Goal: Task Accomplishment & Management: Manage account settings

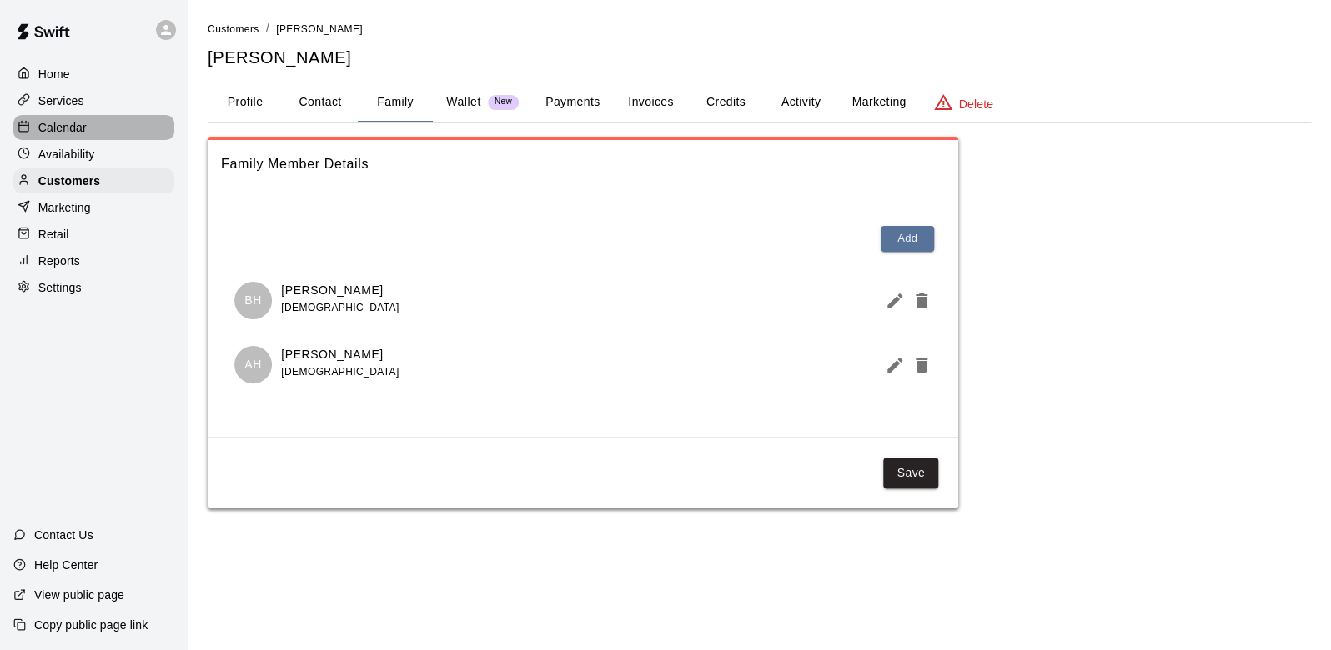
click at [53, 132] on p "Calendar" at bounding box center [62, 127] width 48 height 17
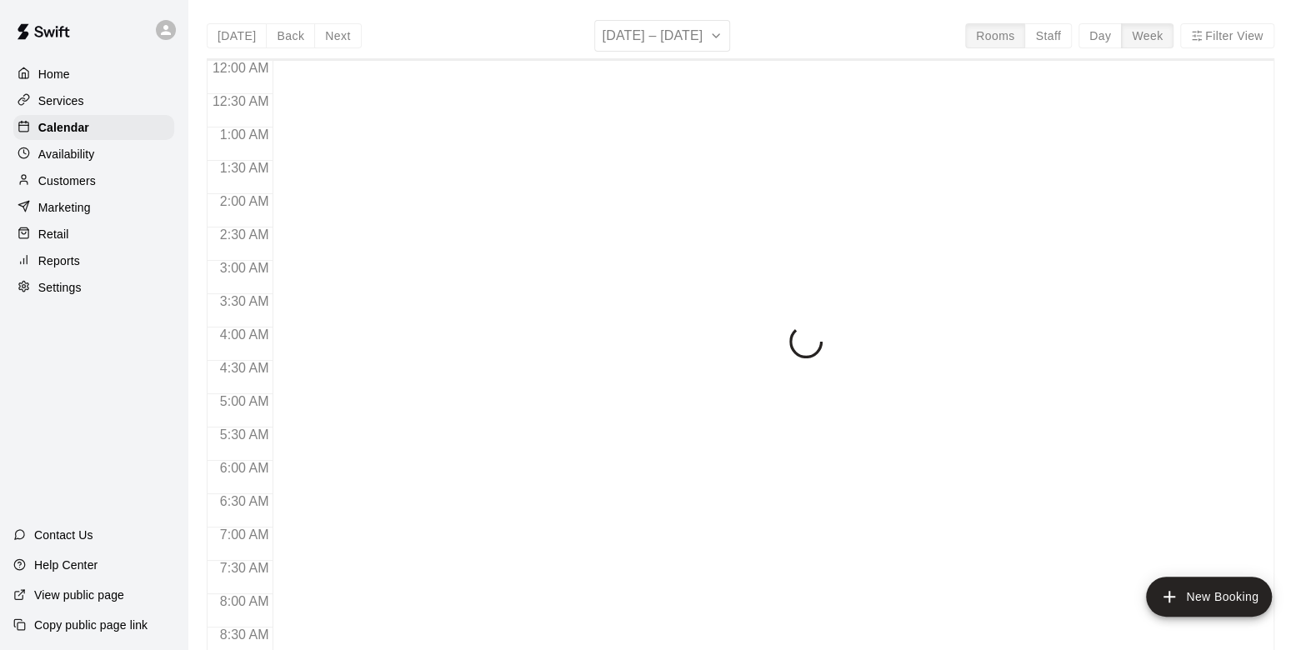
scroll to position [782, 0]
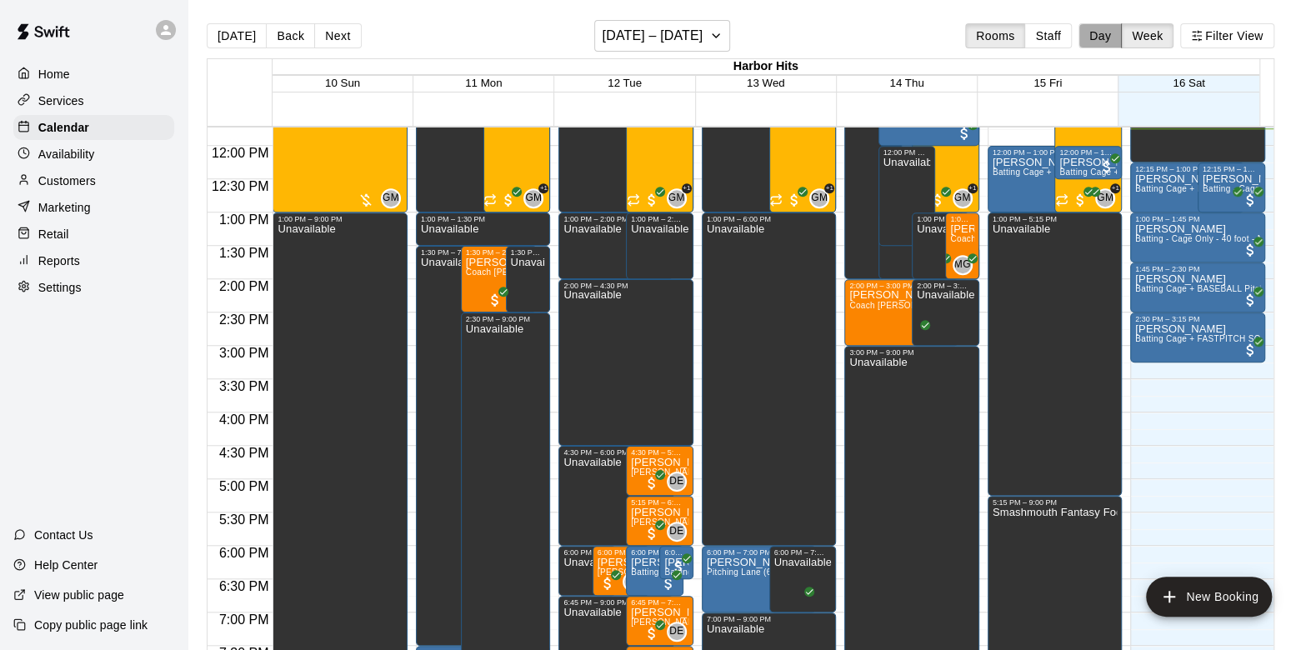
click at [1115, 43] on button "Day" at bounding box center [1100, 35] width 43 height 25
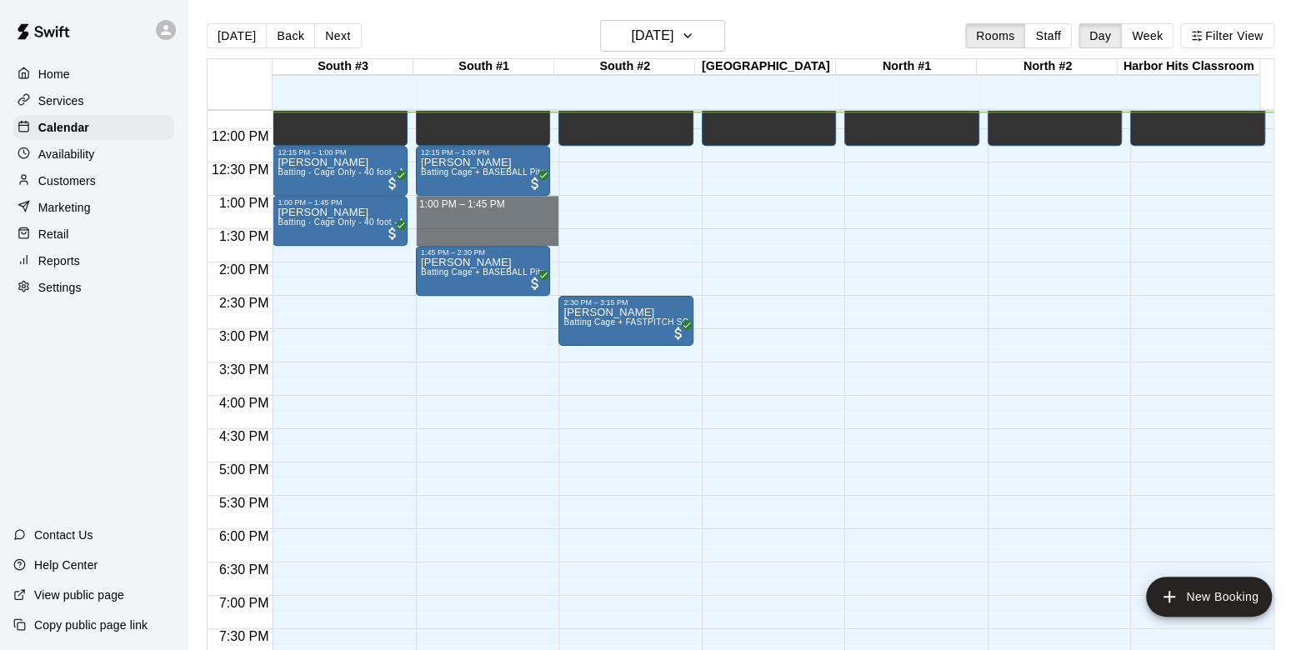
drag, startPoint x: 474, startPoint y: 198, endPoint x: 474, endPoint y: 233, distance: 35.0
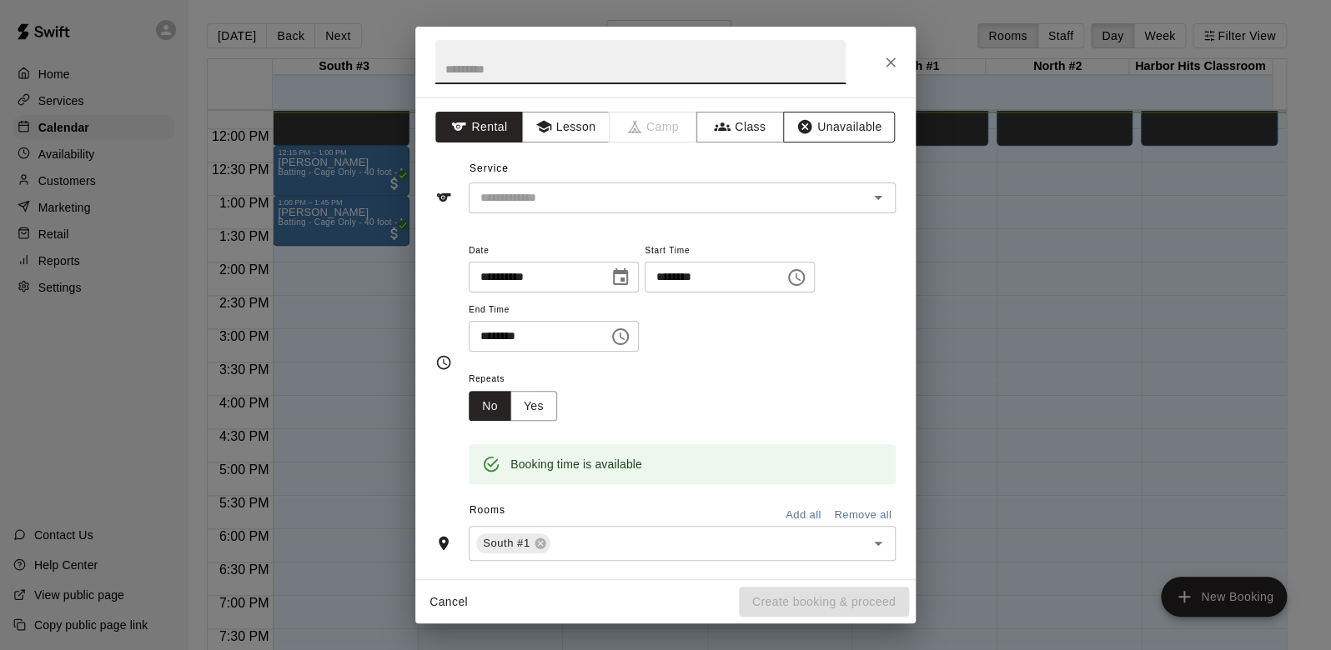
click at [846, 127] on button "Unavailable" at bounding box center [839, 127] width 112 height 31
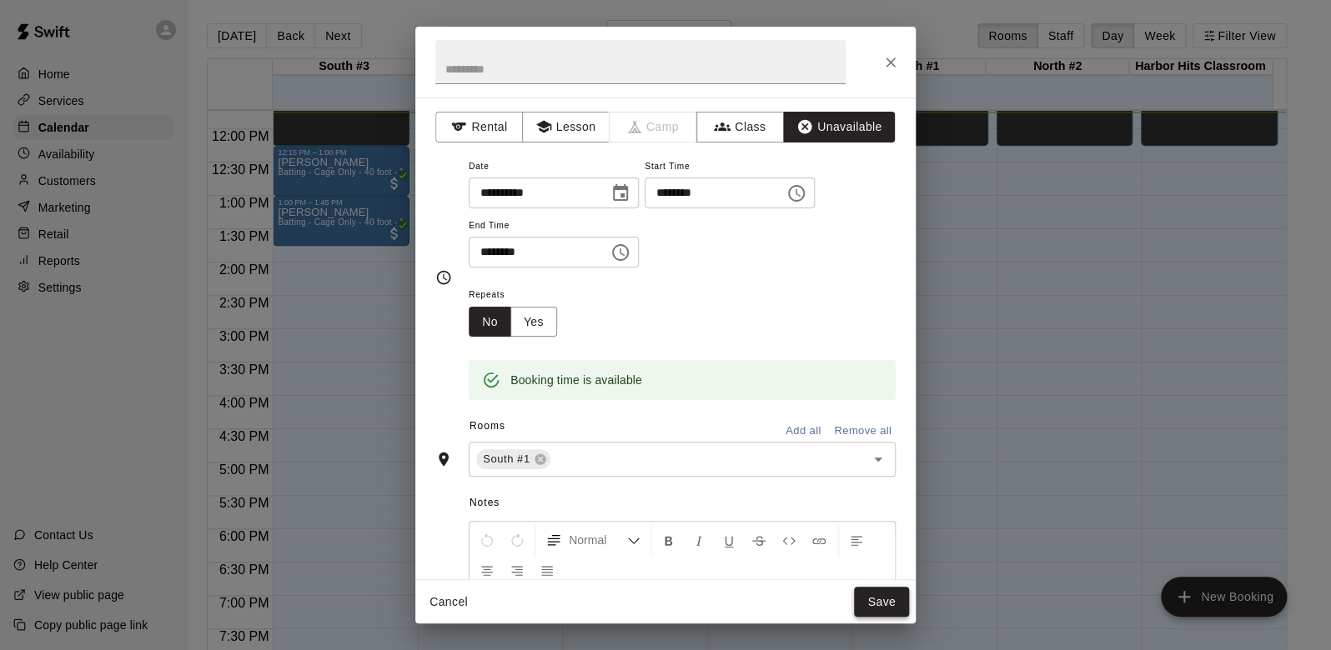
click at [869, 598] on button "Save" at bounding box center [881, 602] width 55 height 31
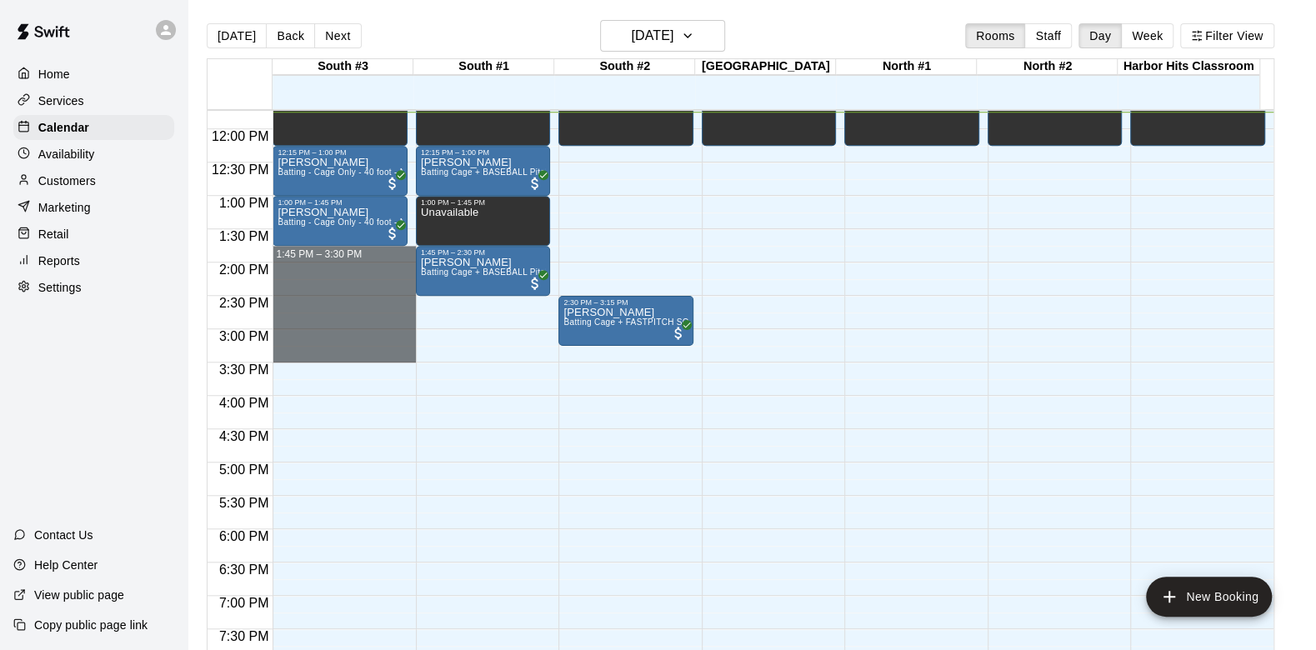
drag, startPoint x: 364, startPoint y: 251, endPoint x: 377, endPoint y: 348, distance: 98.3
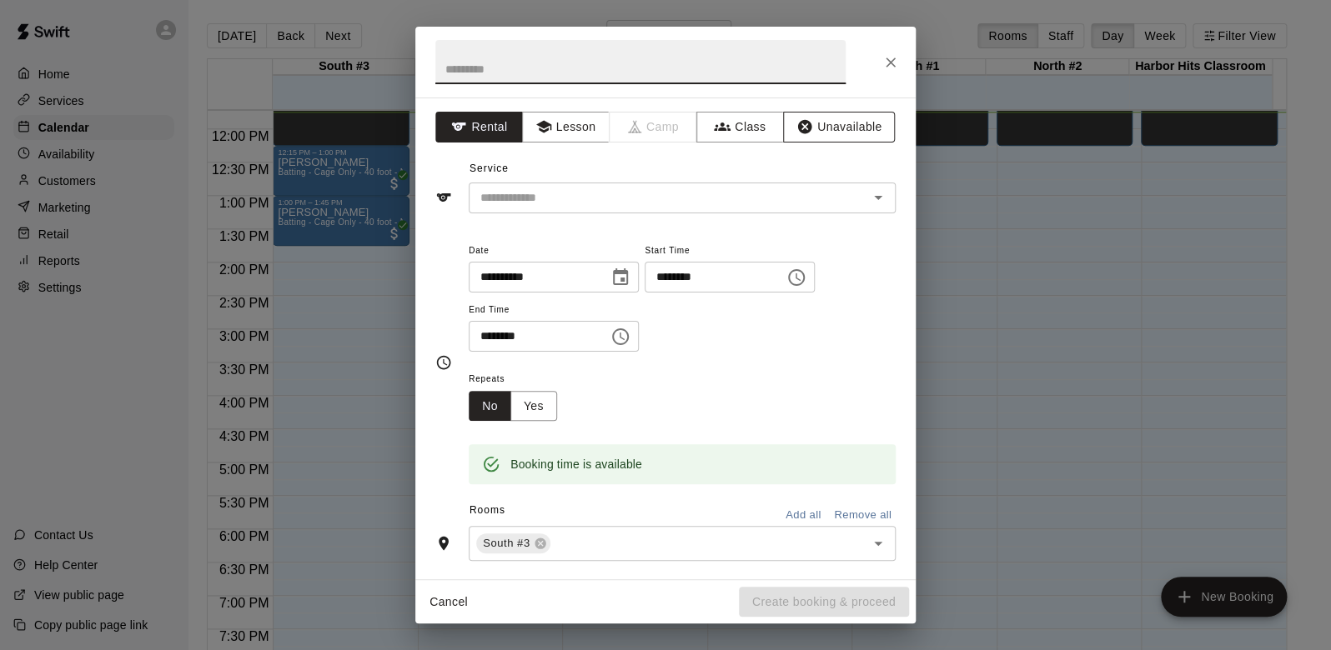
click at [798, 130] on icon "button" at bounding box center [805, 127] width 14 height 14
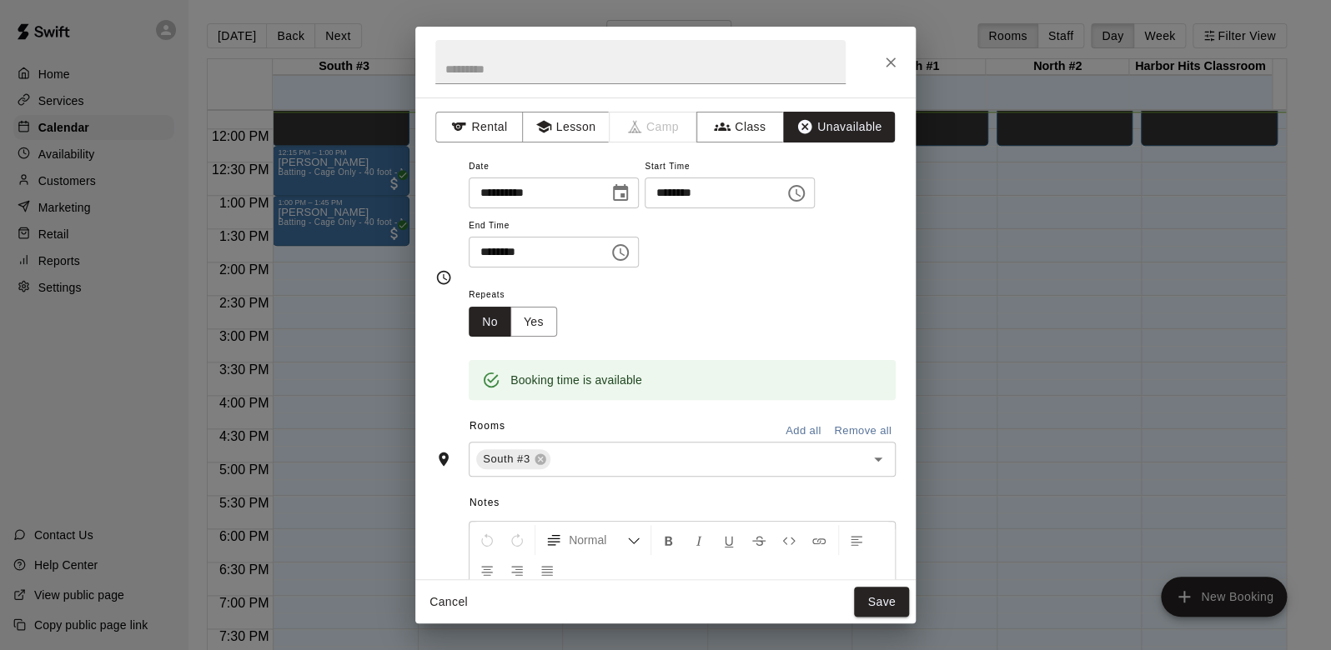
drag, startPoint x: 860, startPoint y: 589, endPoint x: 854, endPoint y: 582, distance: 9.5
click at [856, 584] on div "Cancel Save" at bounding box center [665, 602] width 500 height 44
click at [872, 610] on button "Save" at bounding box center [881, 602] width 55 height 31
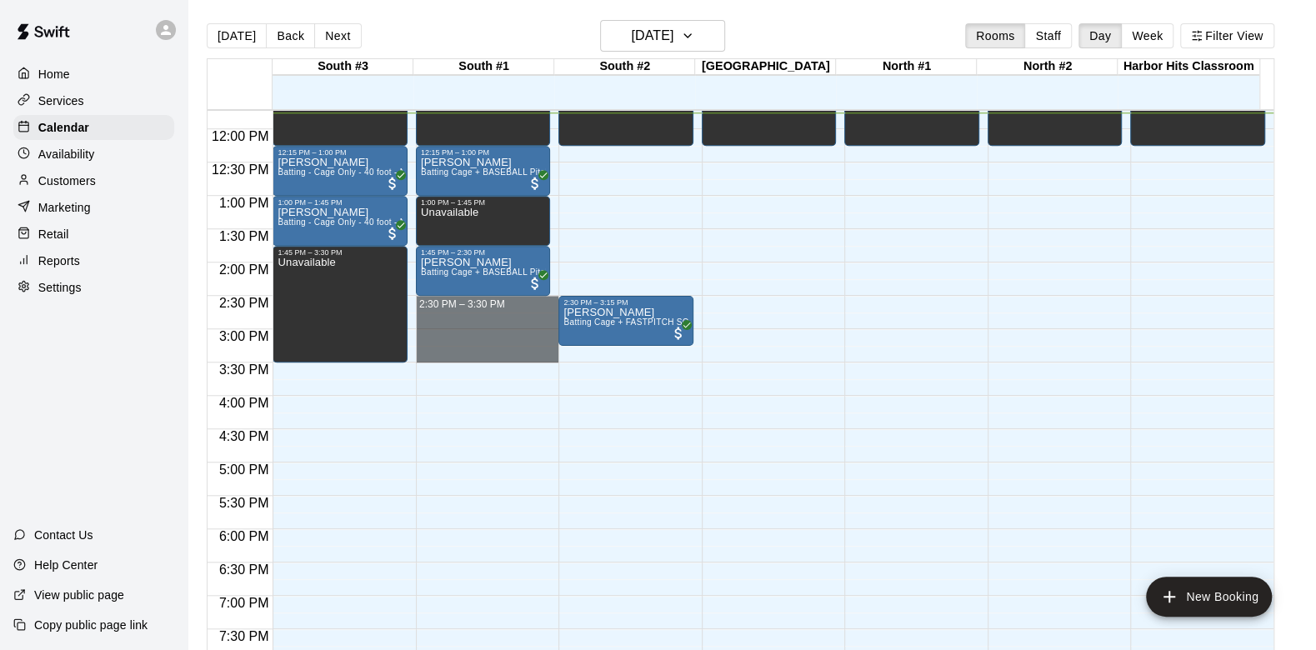
drag, startPoint x: 461, startPoint y: 300, endPoint x: 464, endPoint y: 351, distance: 51.0
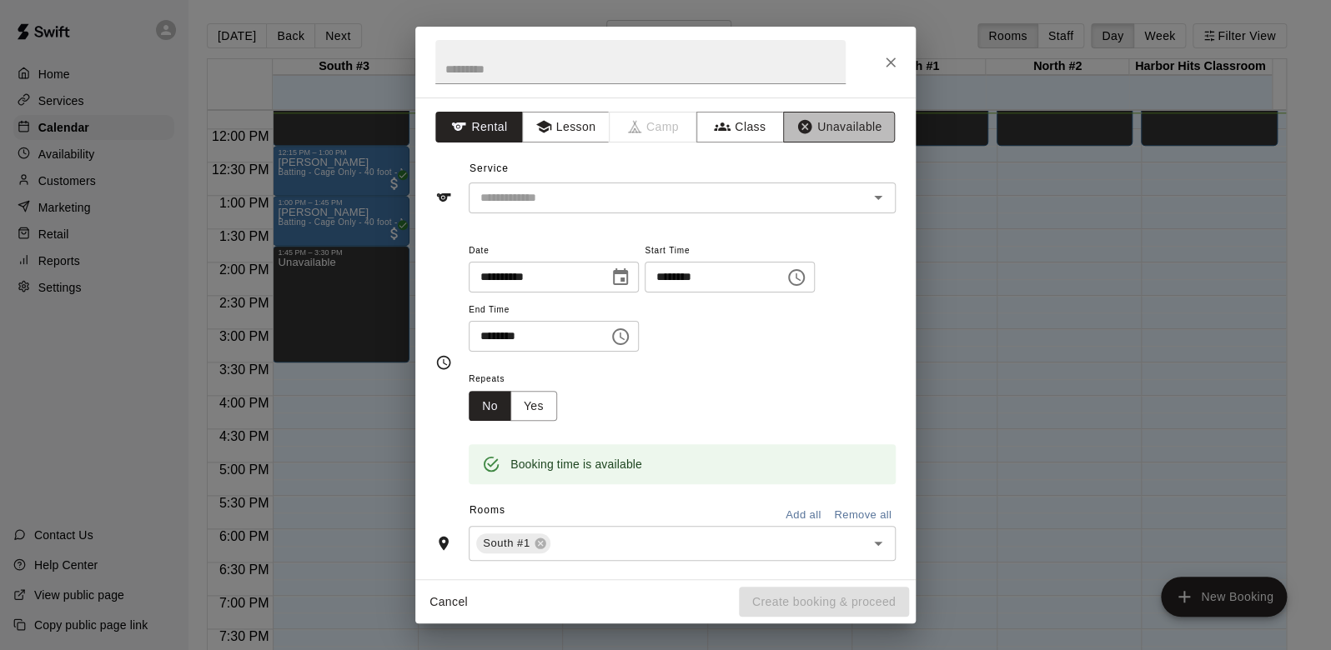
click at [839, 124] on button "Unavailable" at bounding box center [839, 127] width 112 height 31
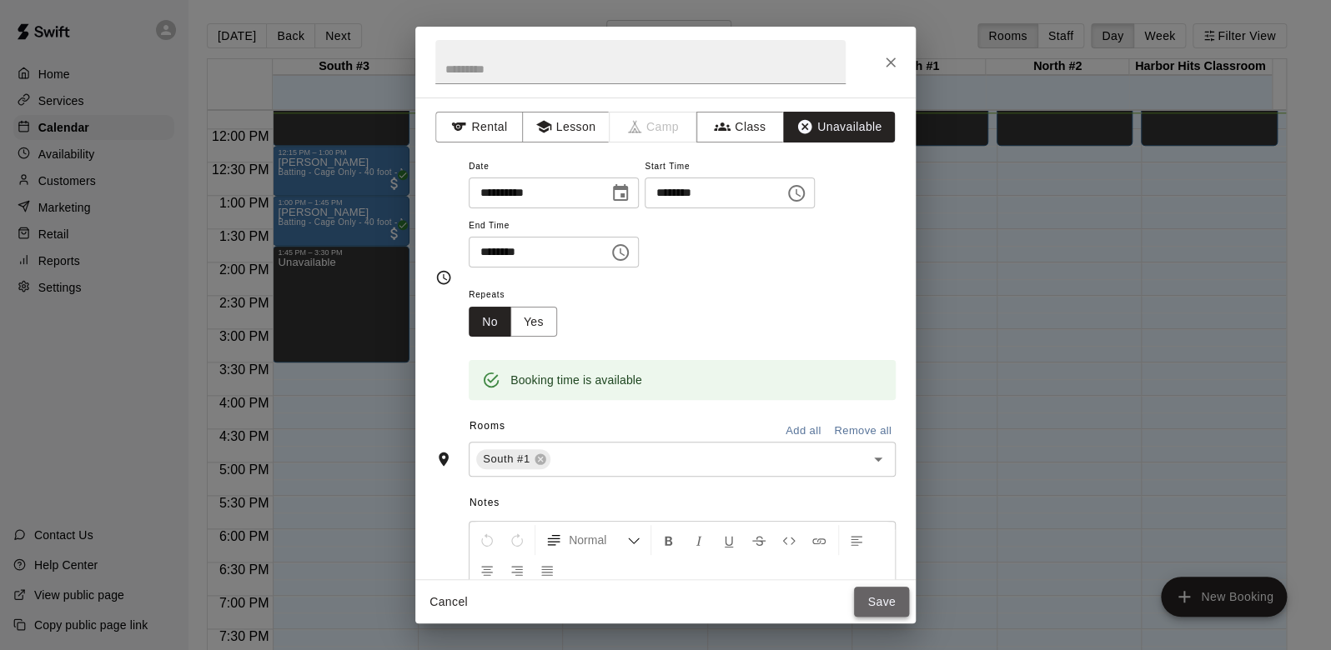
click at [870, 595] on button "Save" at bounding box center [881, 602] width 55 height 31
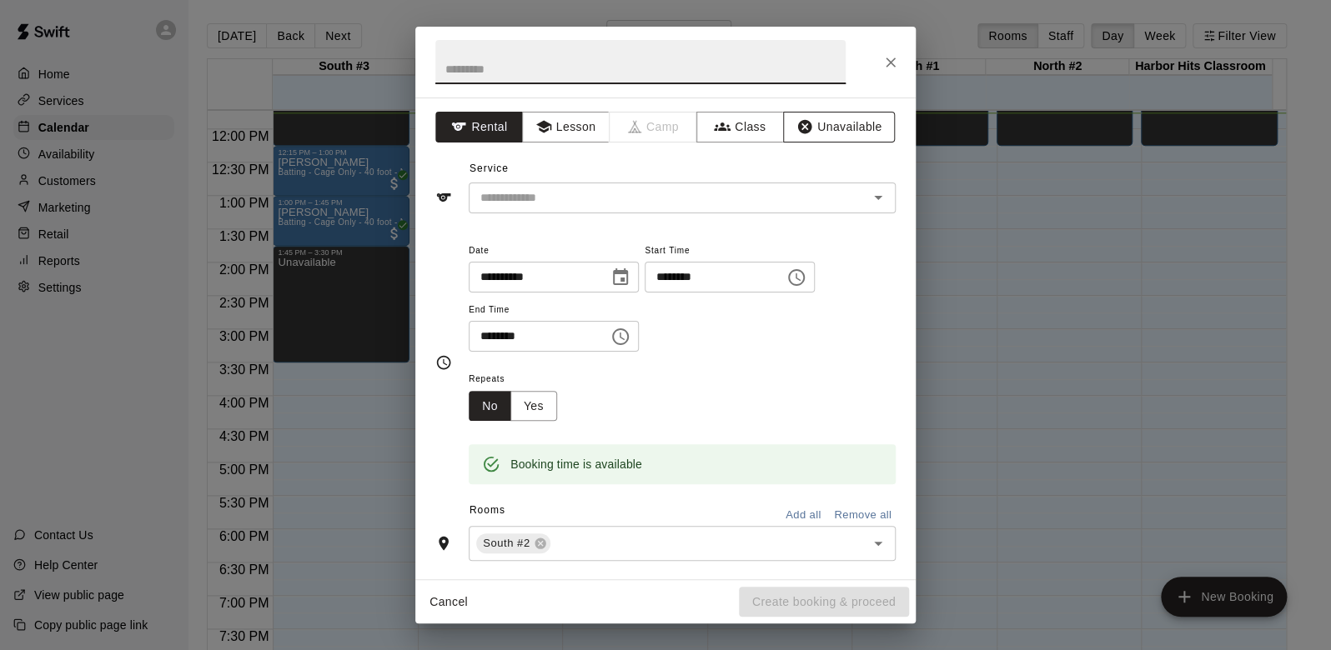
click at [823, 132] on button "Unavailable" at bounding box center [839, 127] width 112 height 31
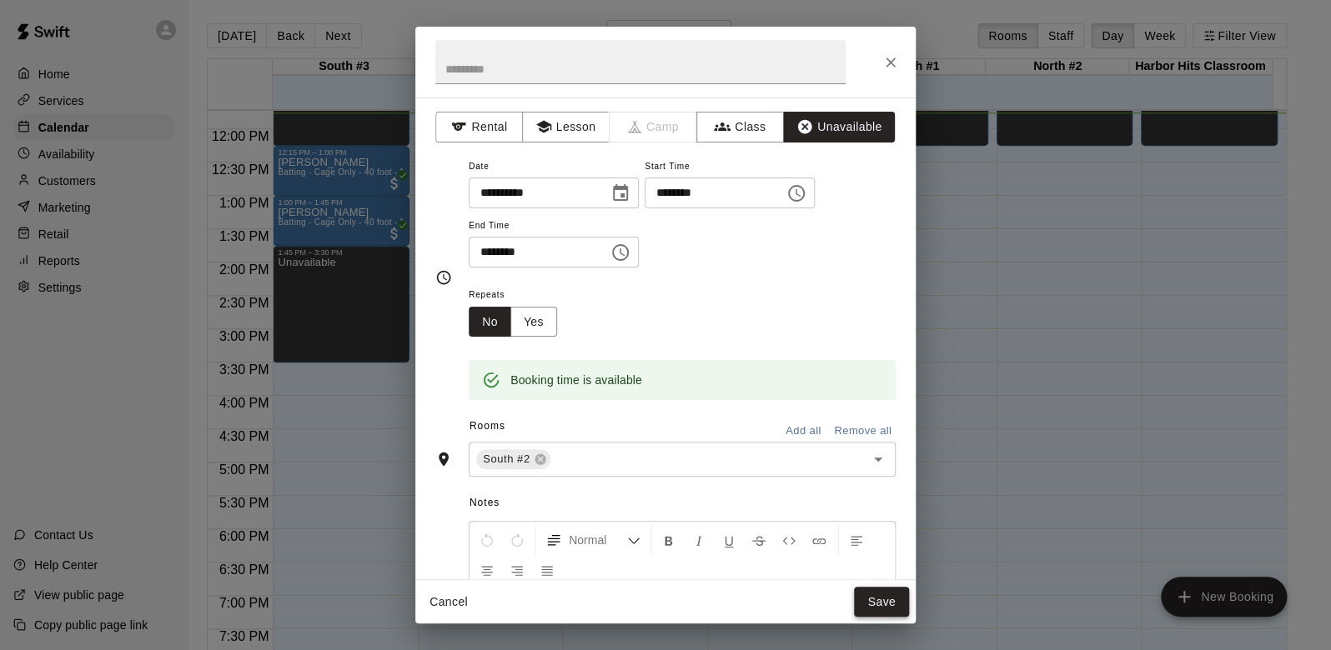
click at [873, 591] on button "Save" at bounding box center [881, 602] width 55 height 31
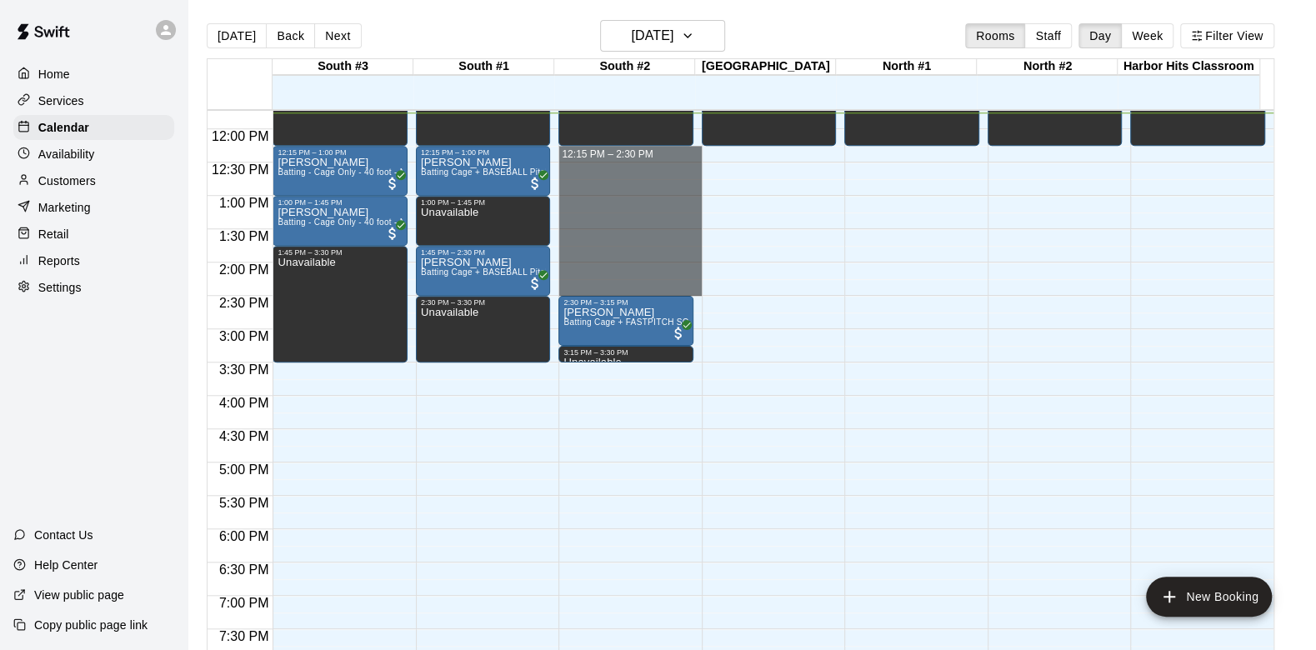
drag, startPoint x: 644, startPoint y: 150, endPoint x: 660, endPoint y: 287, distance: 137.6
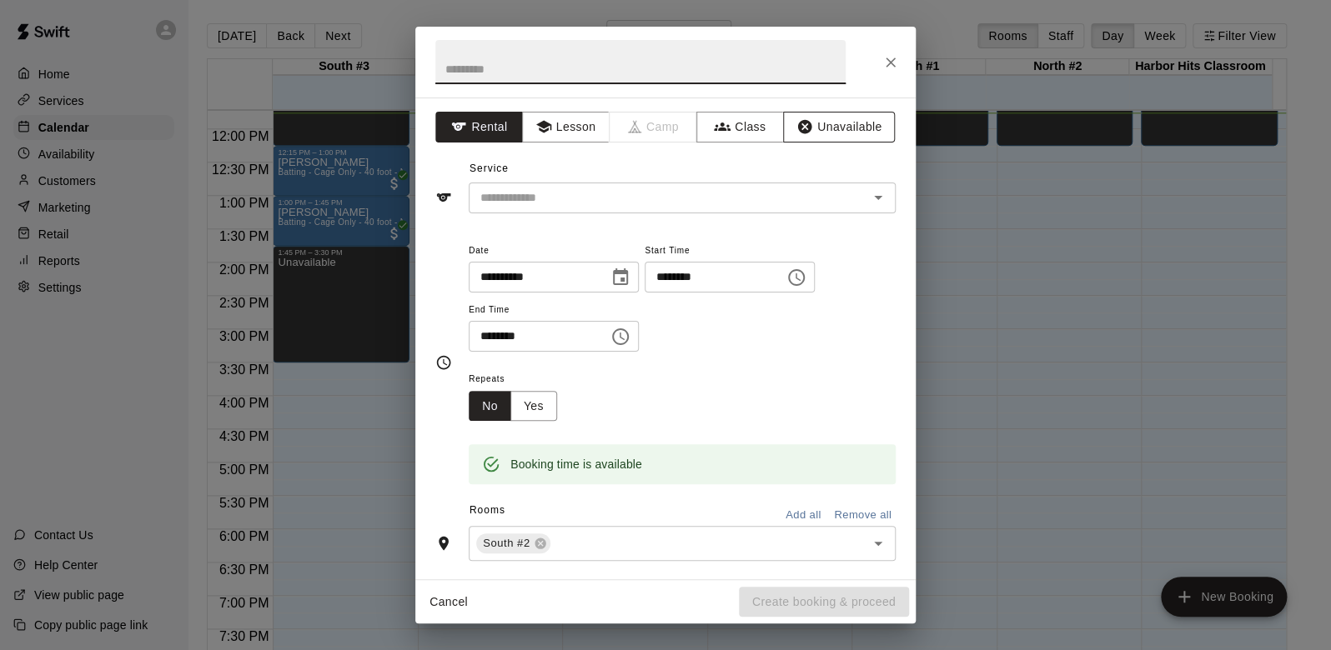
click at [817, 128] on button "Unavailable" at bounding box center [839, 127] width 112 height 31
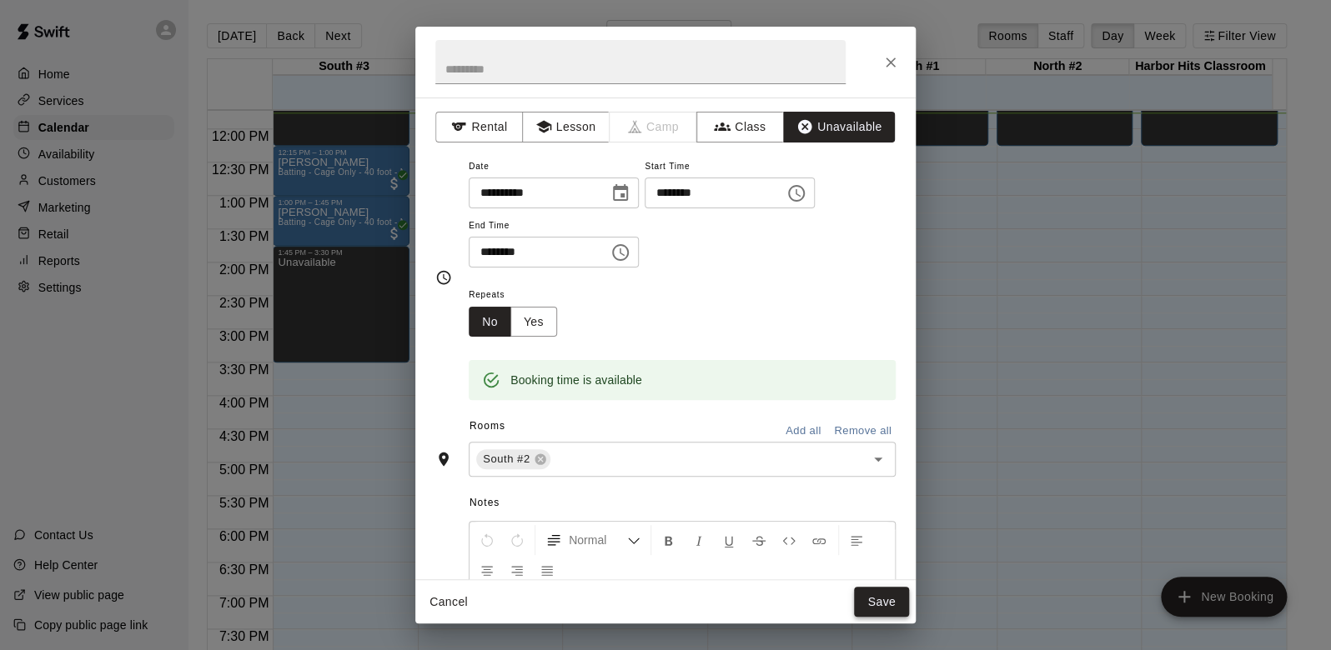
click at [870, 594] on button "Save" at bounding box center [881, 602] width 55 height 31
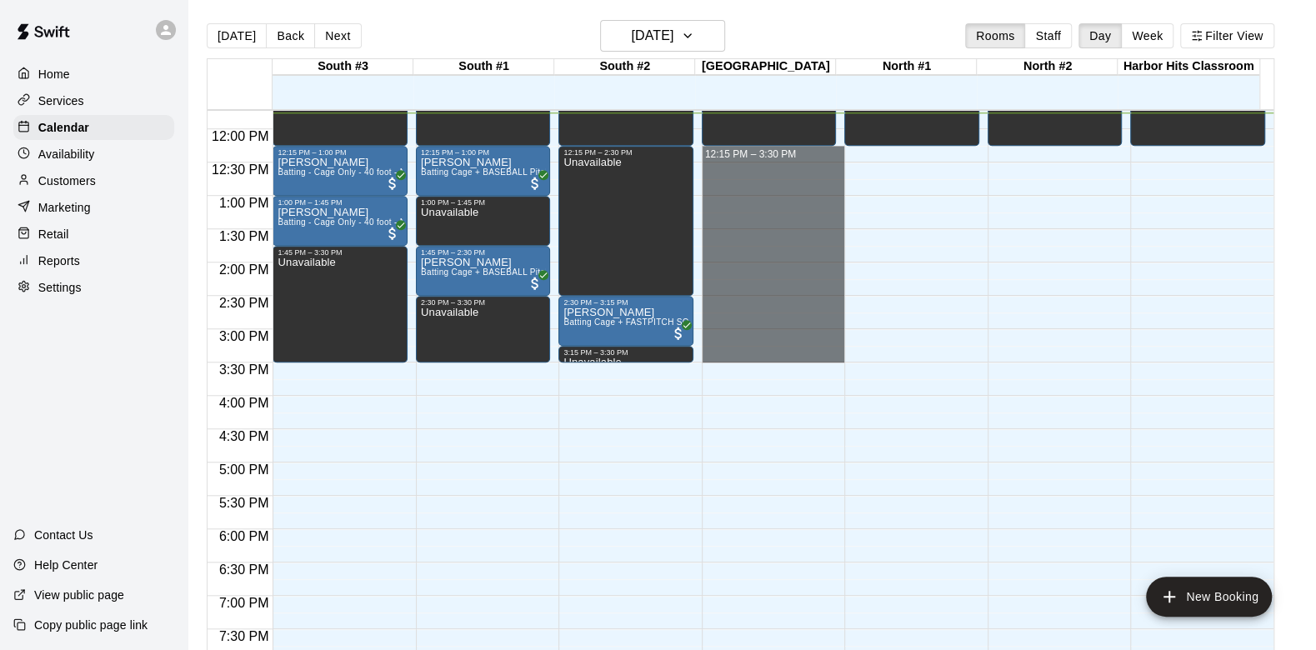
drag, startPoint x: 780, startPoint y: 150, endPoint x: 800, endPoint y: 348, distance: 199.4
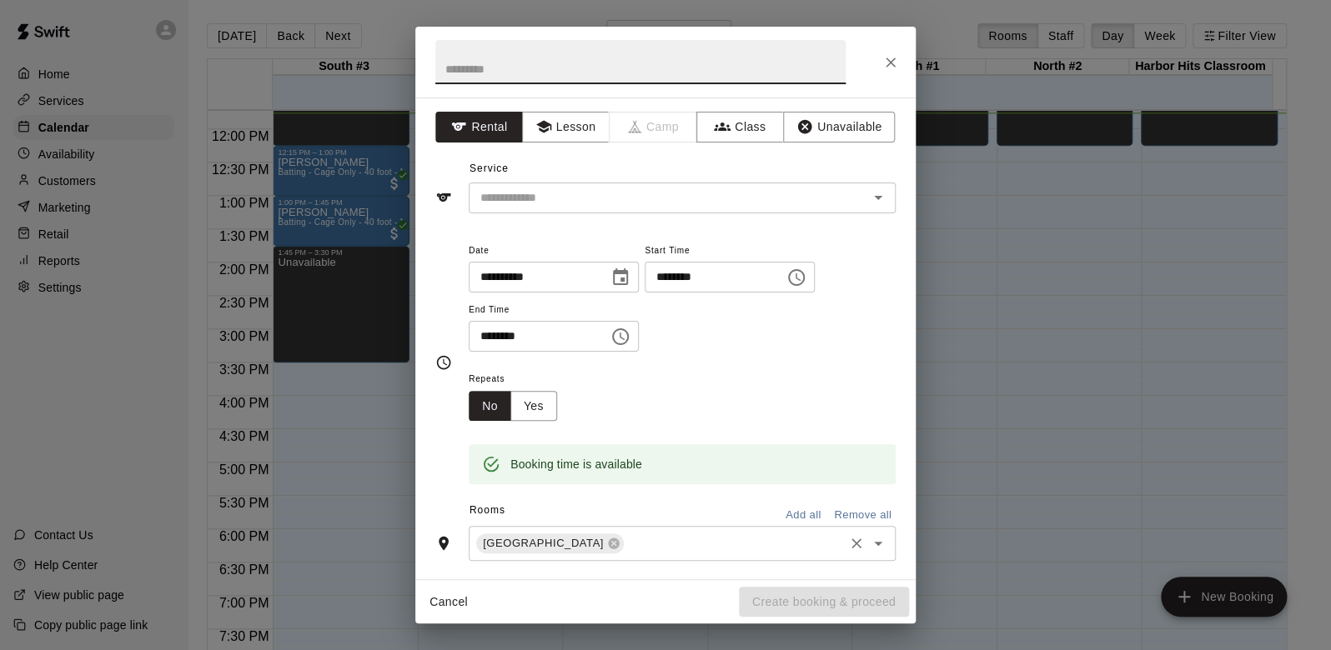
click at [730, 549] on input "text" at bounding box center [733, 544] width 215 height 21
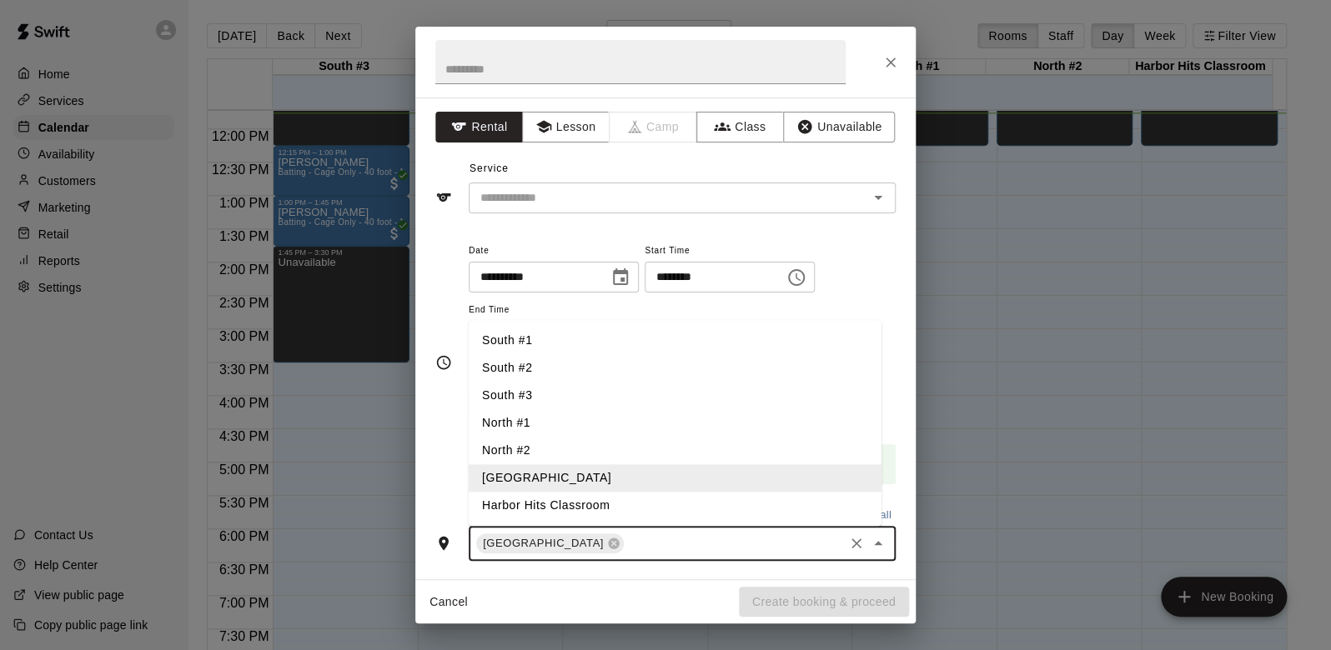
click at [517, 429] on li "North #1" at bounding box center [675, 424] width 413 height 28
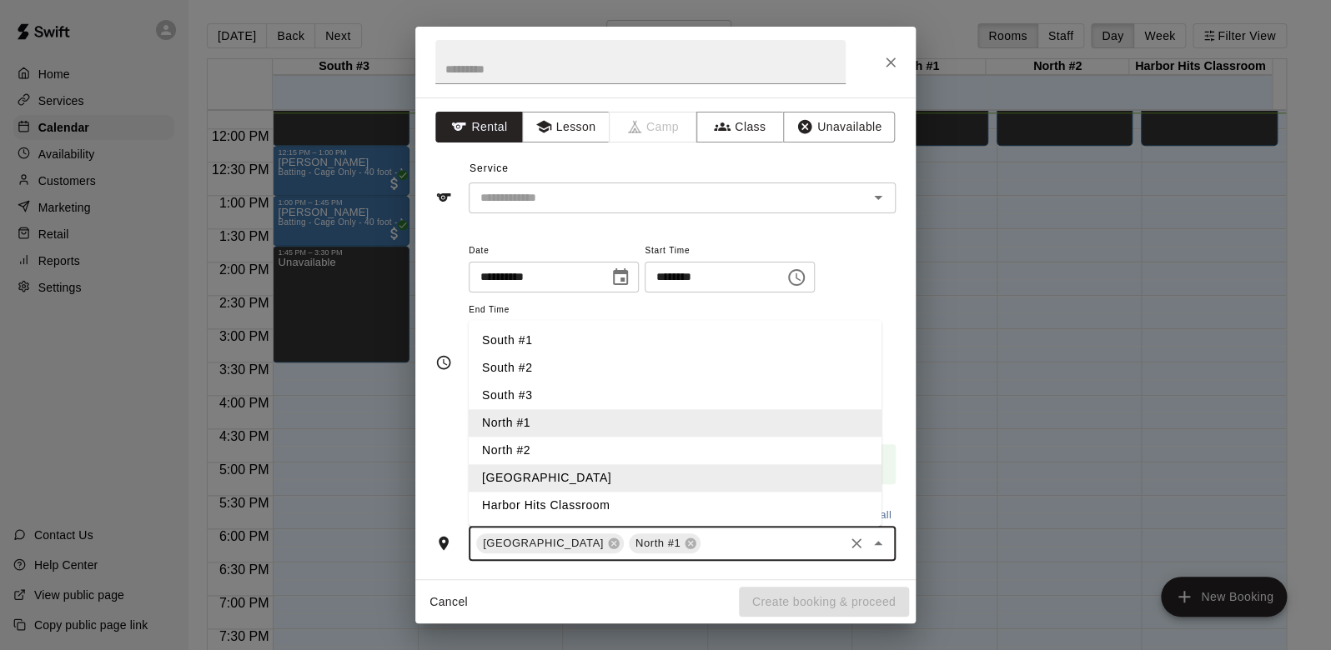
click at [521, 450] on li "North #2" at bounding box center [675, 452] width 413 height 28
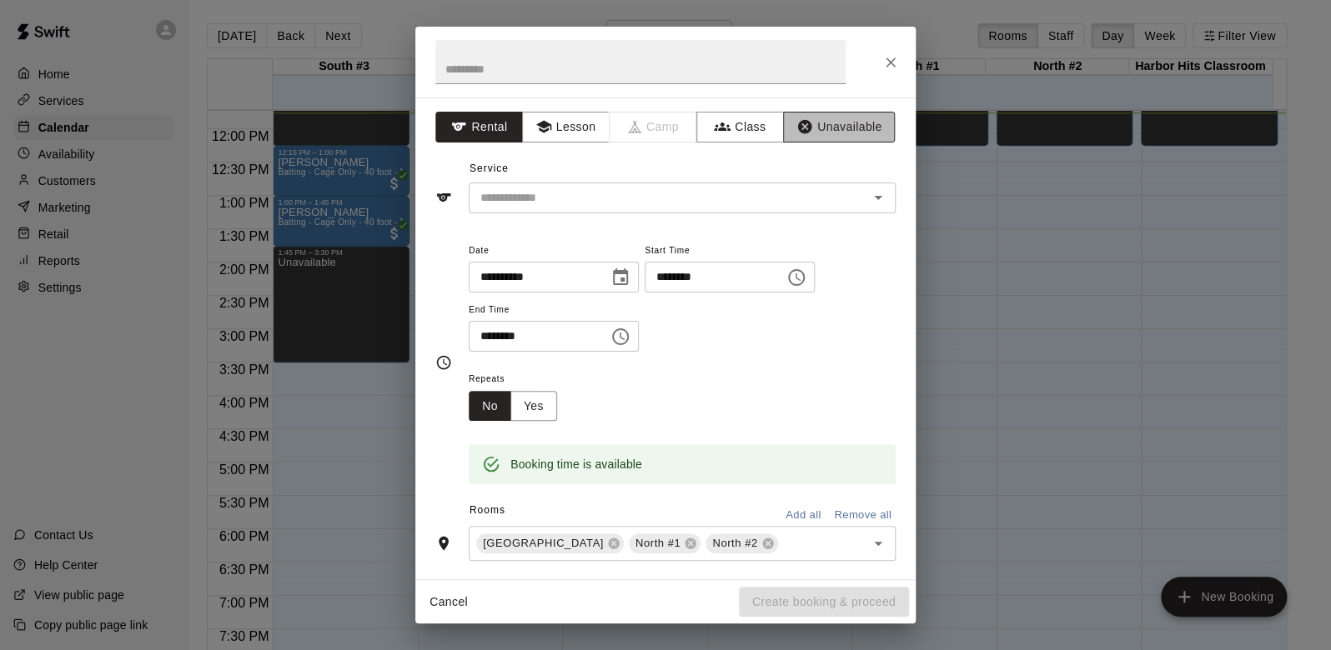
click at [850, 130] on button "Unavailable" at bounding box center [839, 127] width 112 height 31
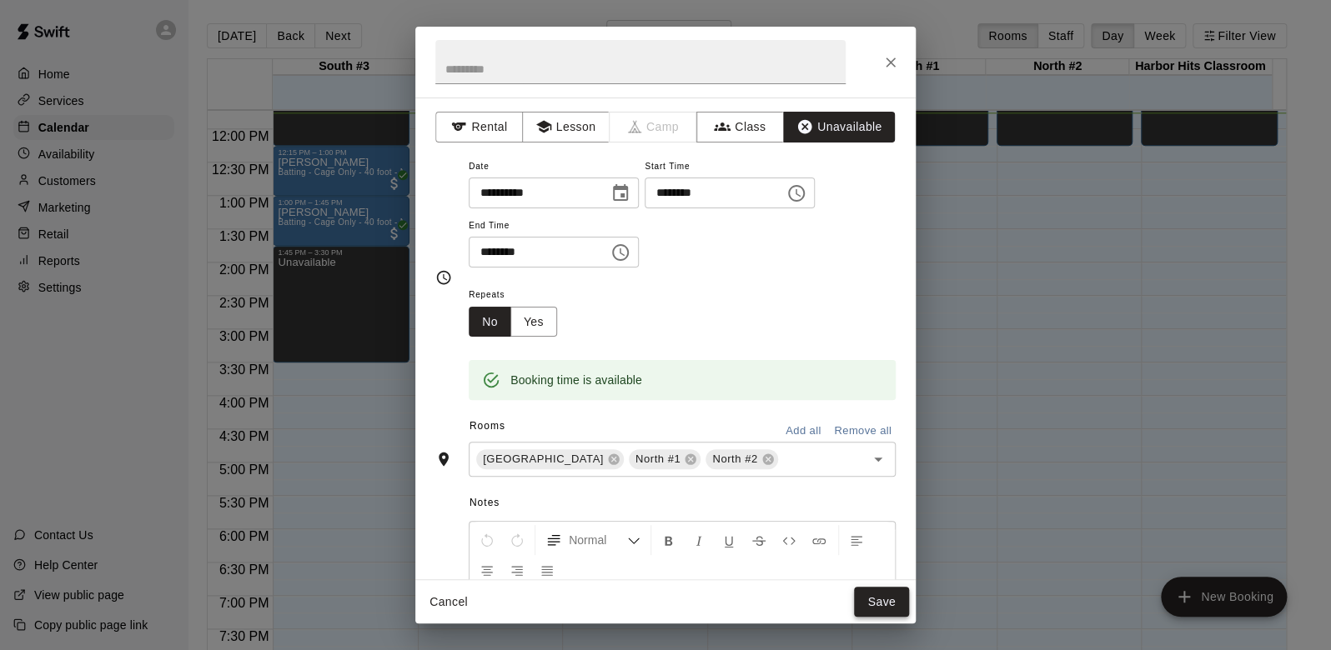
click at [890, 595] on button "Save" at bounding box center [881, 602] width 55 height 31
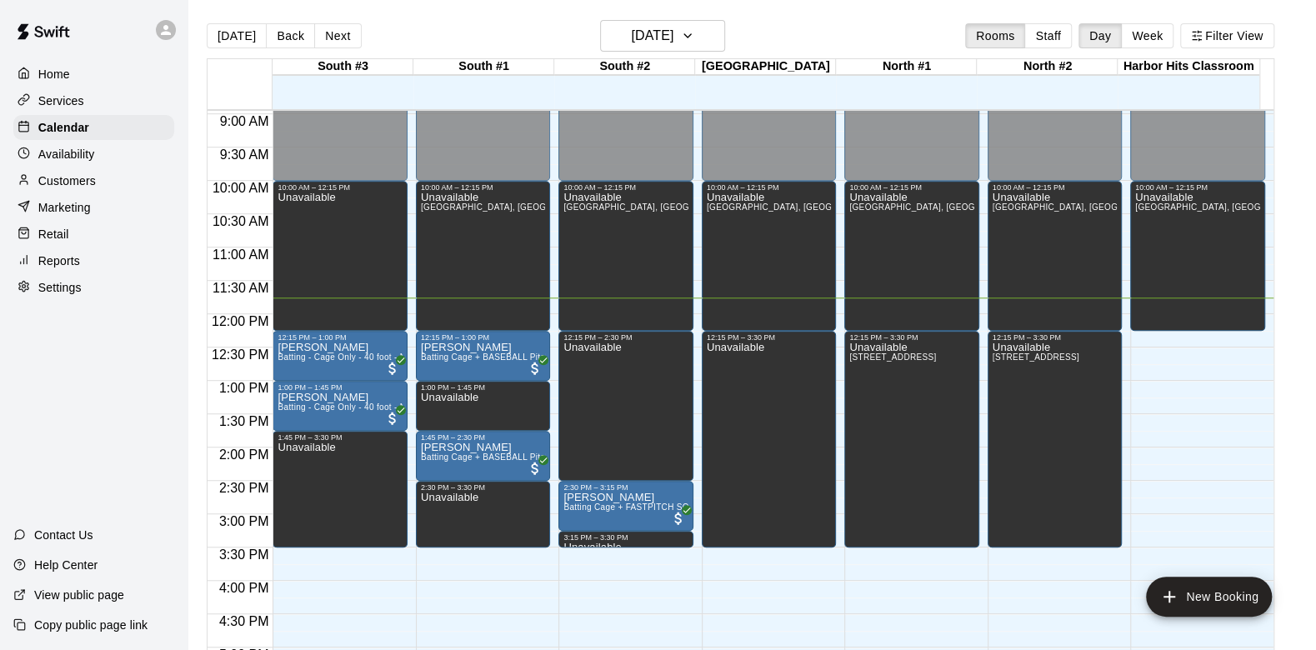
scroll to position [1041, 0]
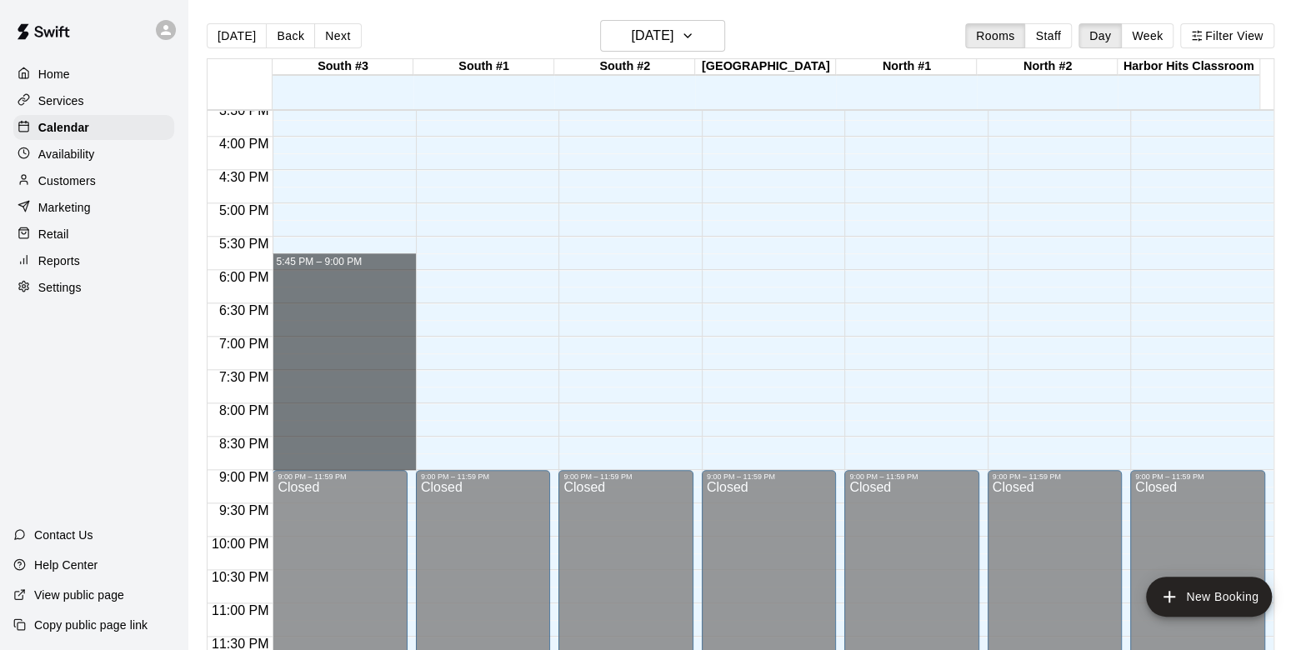
drag, startPoint x: 320, startPoint y: 262, endPoint x: 328, endPoint y: 459, distance: 197.7
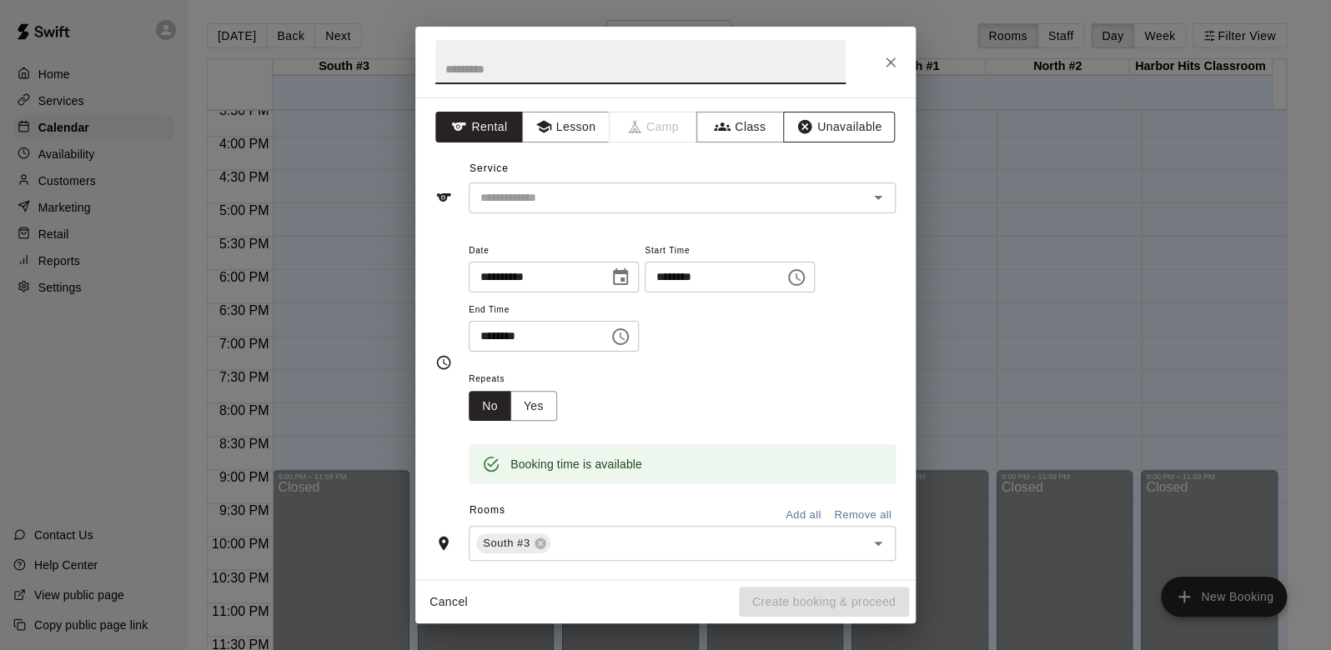
click at [845, 123] on button "Unavailable" at bounding box center [839, 127] width 112 height 31
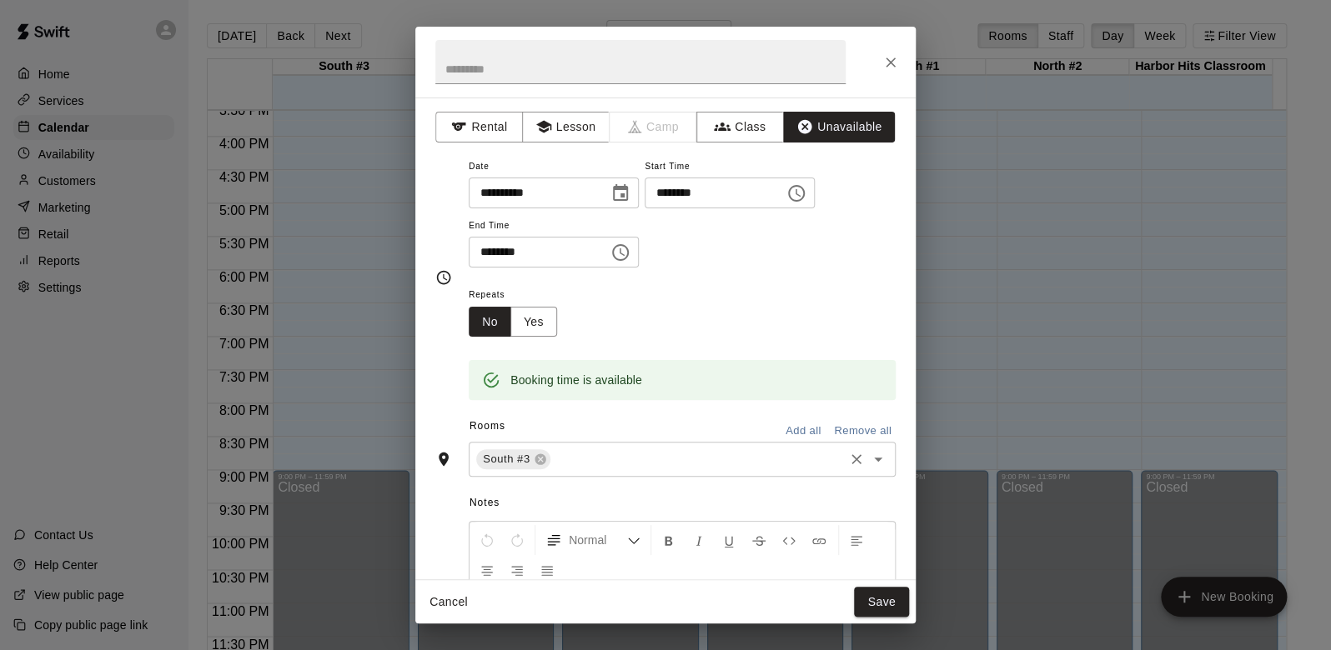
click at [807, 426] on button "Add all" at bounding box center [802, 432] width 53 height 26
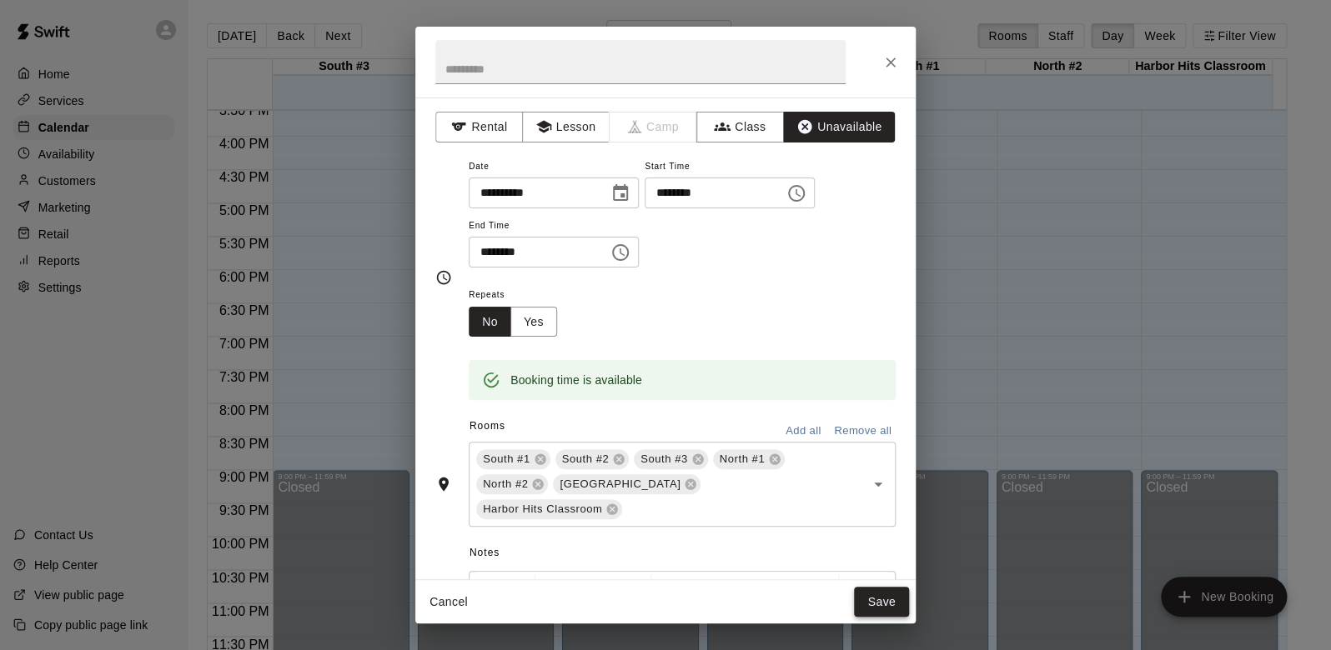
click at [885, 609] on button "Save" at bounding box center [881, 602] width 55 height 31
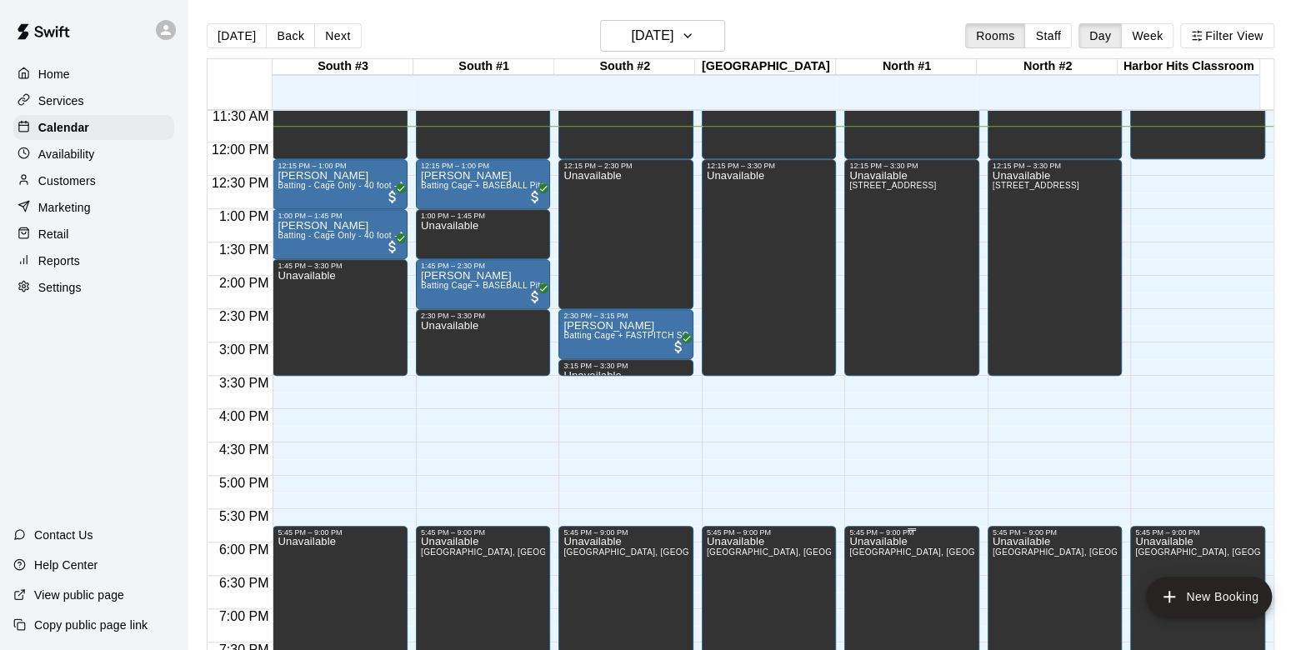
scroll to position [764, 0]
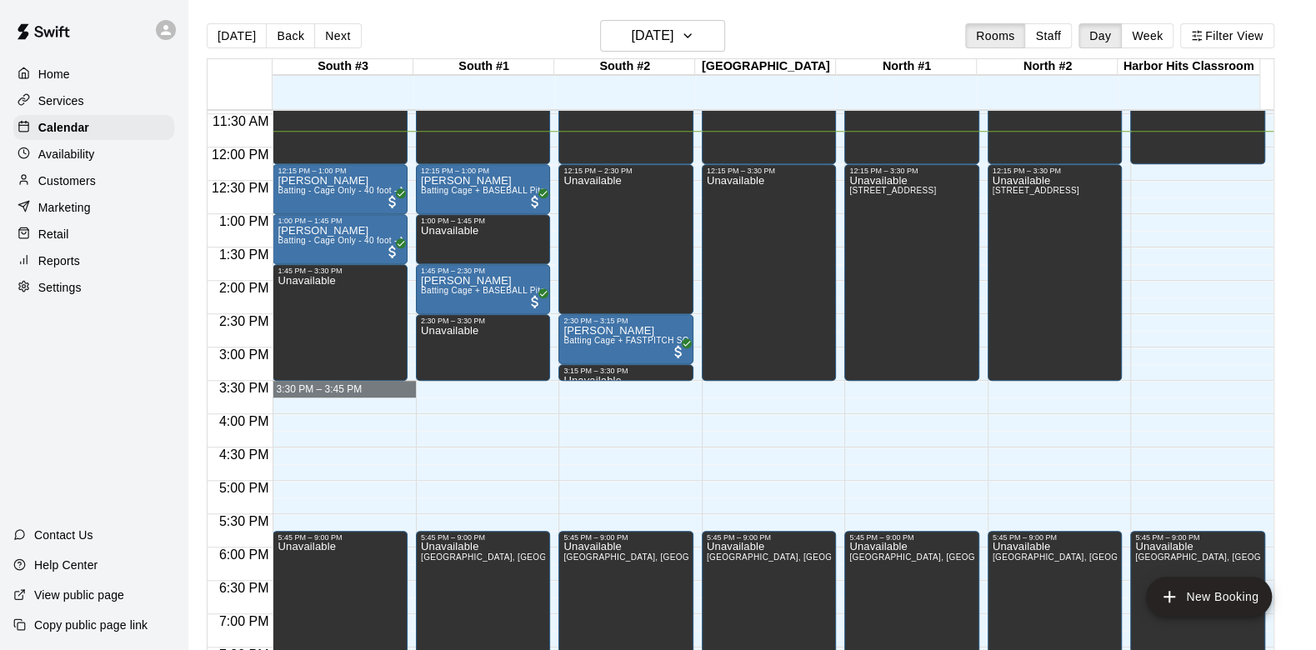
drag, startPoint x: 360, startPoint y: 389, endPoint x: 404, endPoint y: 394, distance: 44.5
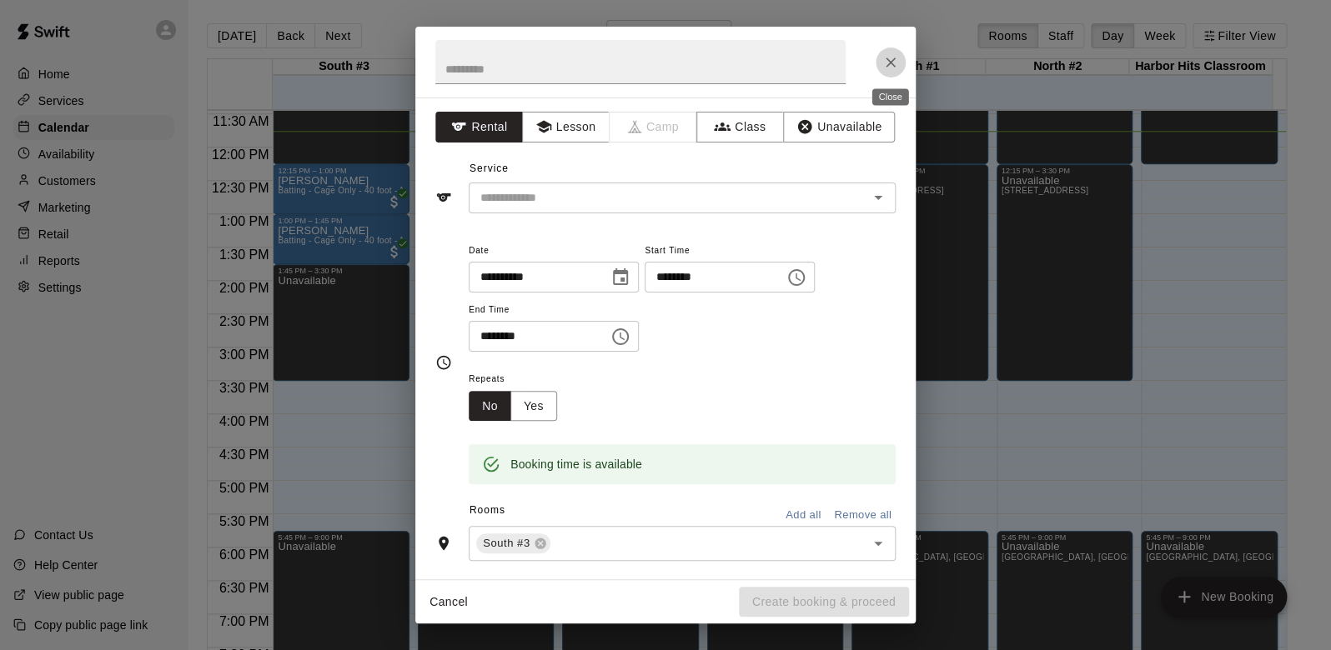
click at [889, 61] on icon "Close" at bounding box center [890, 63] width 10 height 10
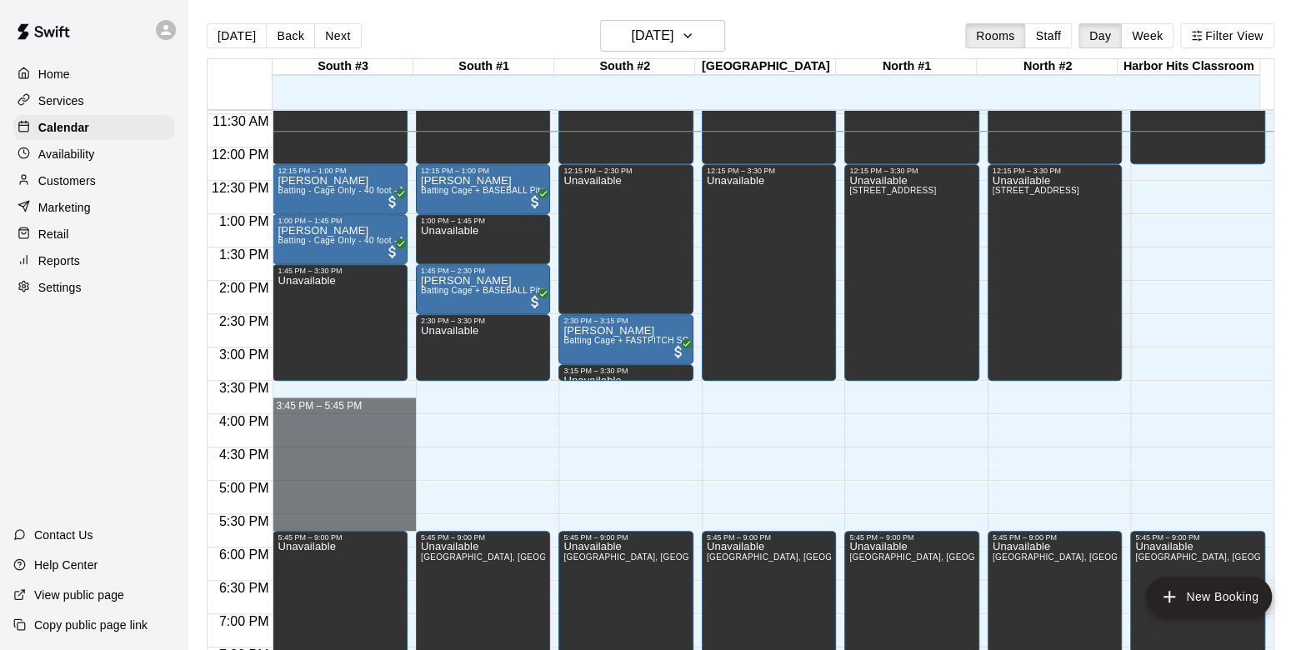
drag, startPoint x: 366, startPoint y: 384, endPoint x: 387, endPoint y: 519, distance: 136.7
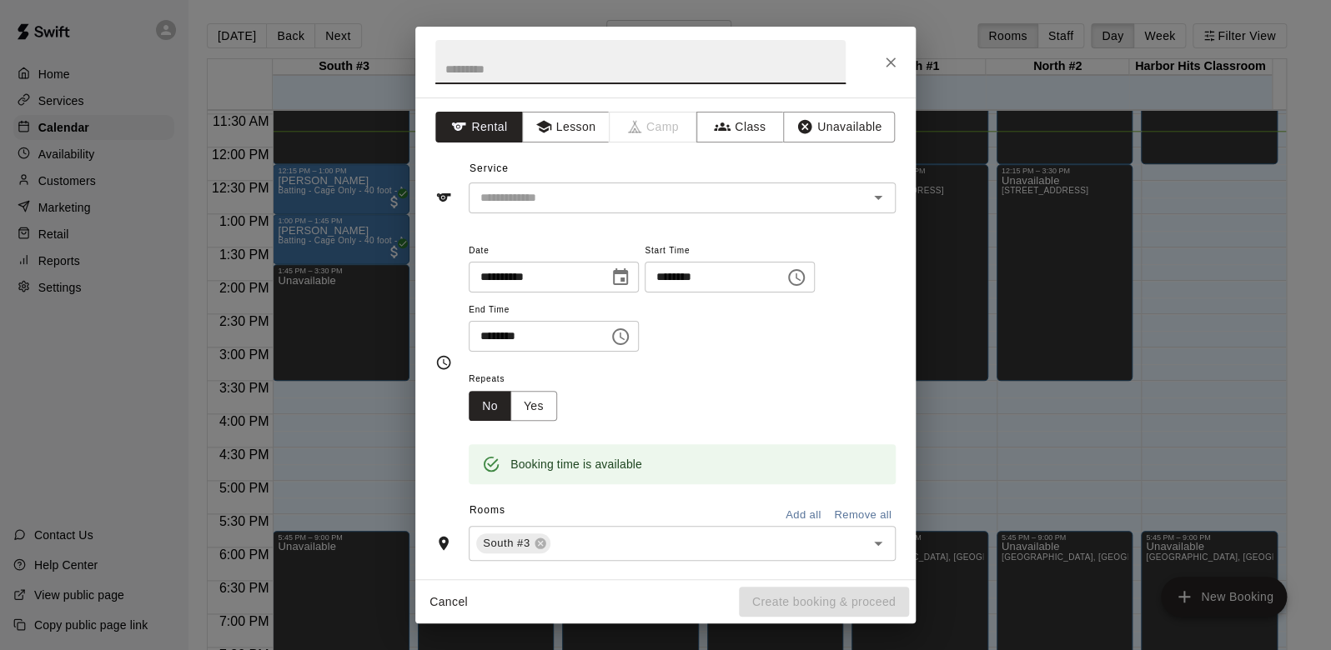
click at [894, 57] on icon "Close" at bounding box center [890, 62] width 17 height 17
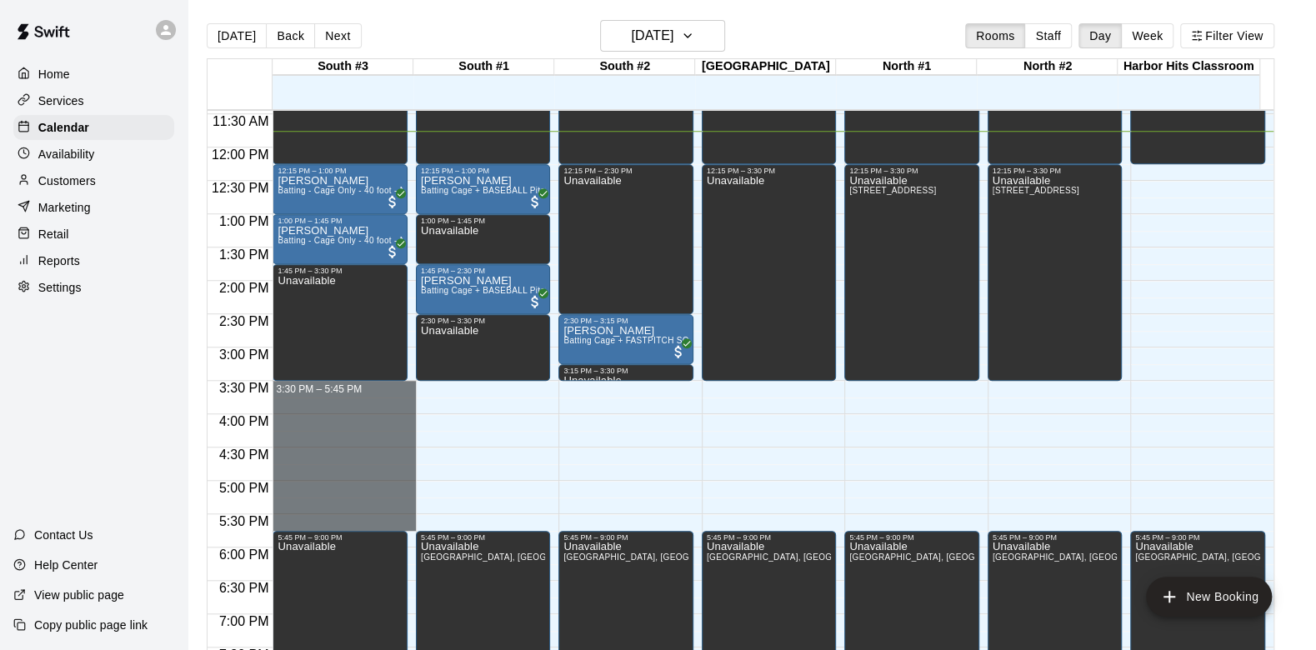
drag, startPoint x: 374, startPoint y: 382, endPoint x: 391, endPoint y: 519, distance: 138.6
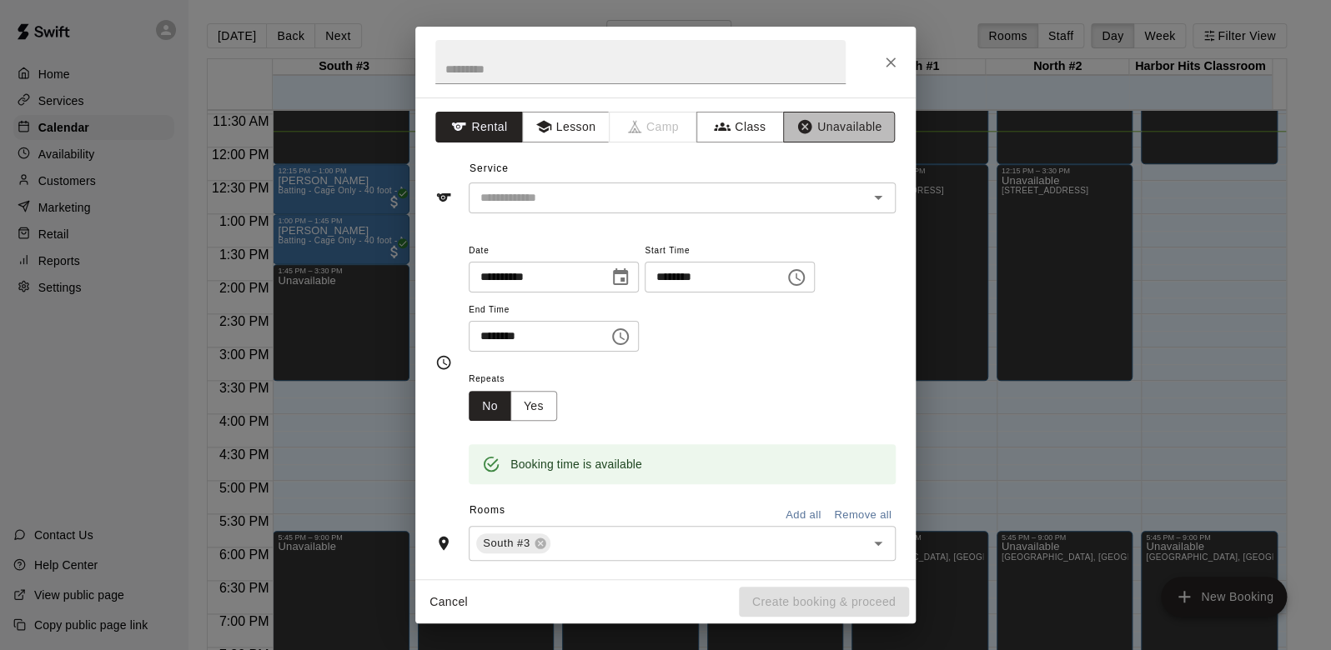
click at [826, 126] on button "Unavailable" at bounding box center [839, 127] width 112 height 31
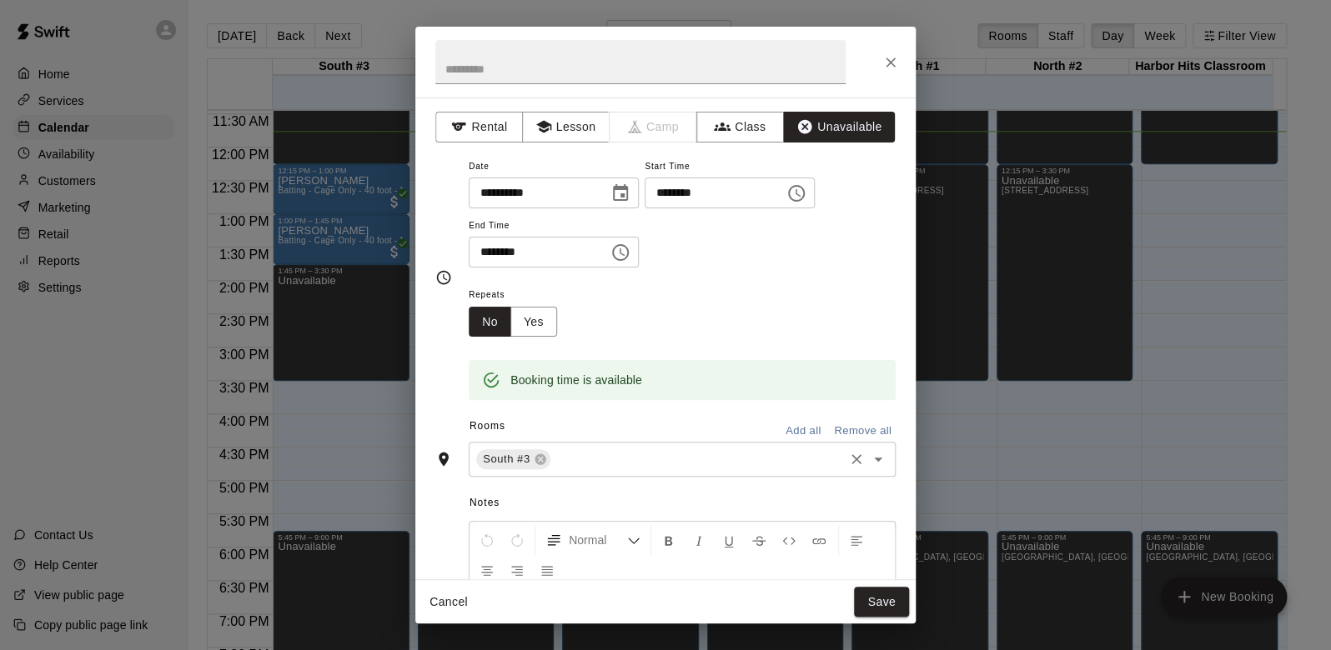
click at [647, 453] on input "text" at bounding box center [697, 459] width 288 height 21
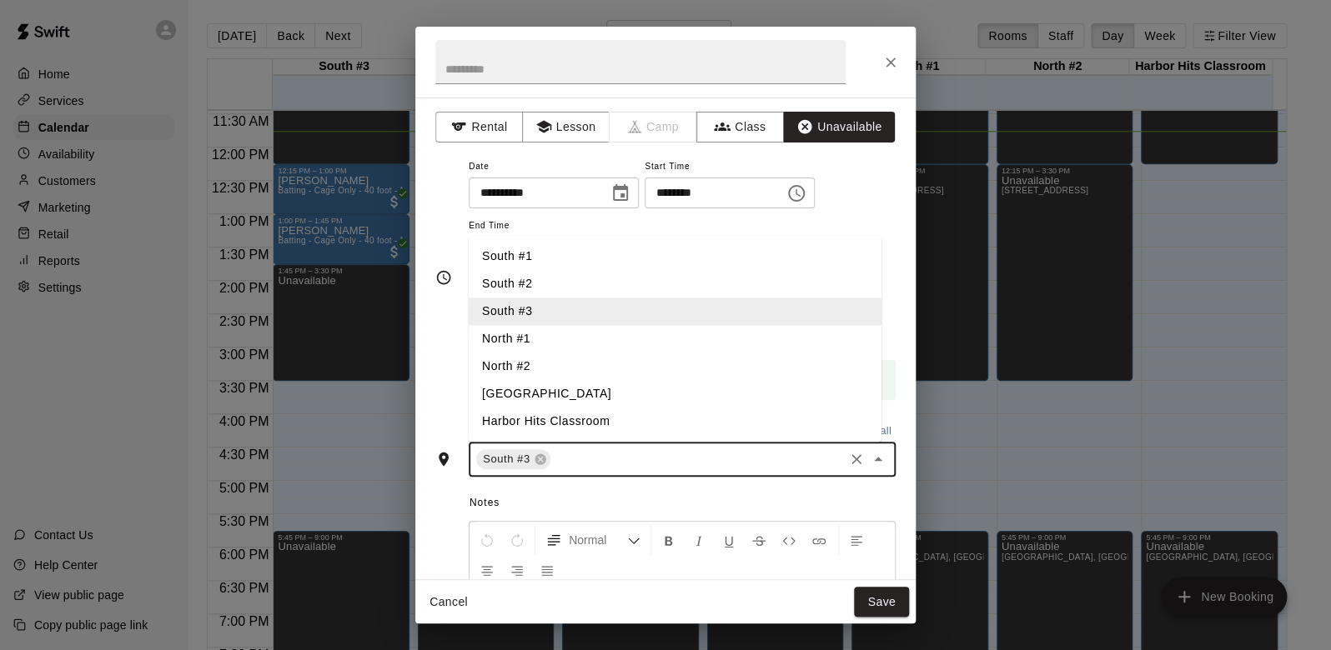
click at [535, 254] on li "South #1" at bounding box center [675, 257] width 413 height 28
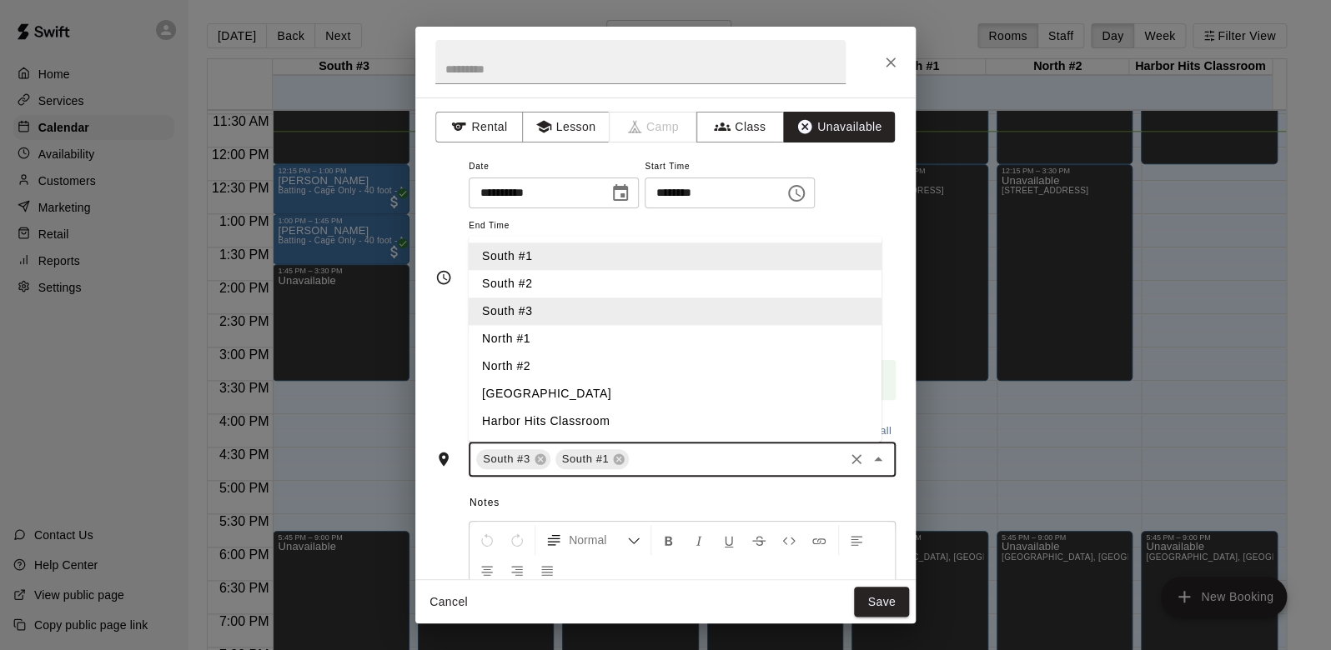
click at [534, 287] on li "South #2" at bounding box center [675, 284] width 413 height 28
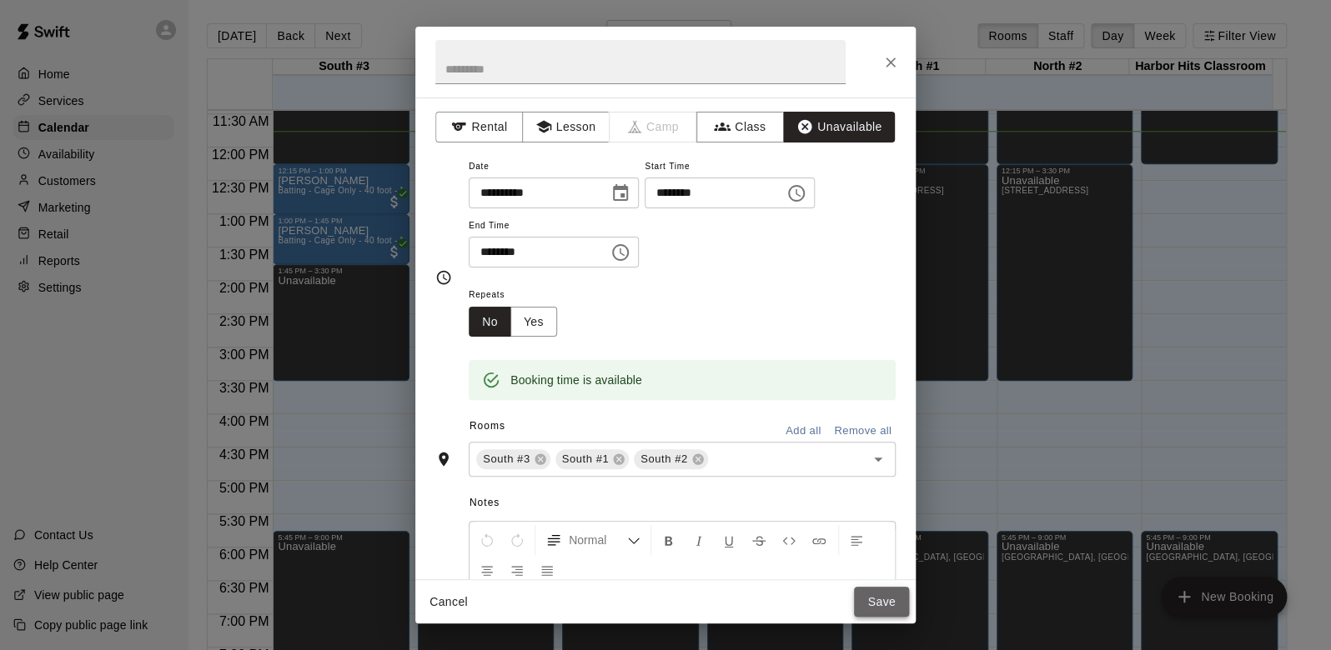
click at [865, 599] on button "Save" at bounding box center [881, 602] width 55 height 31
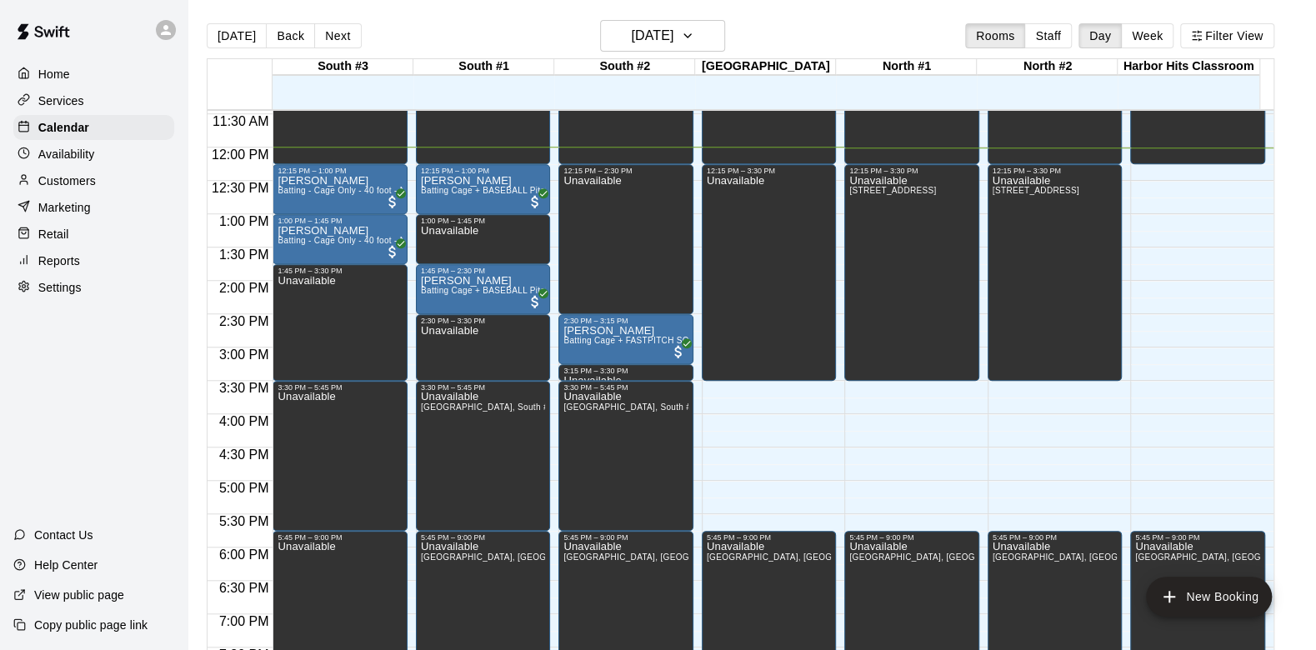
click at [57, 185] on p "Customers" at bounding box center [67, 181] width 58 height 17
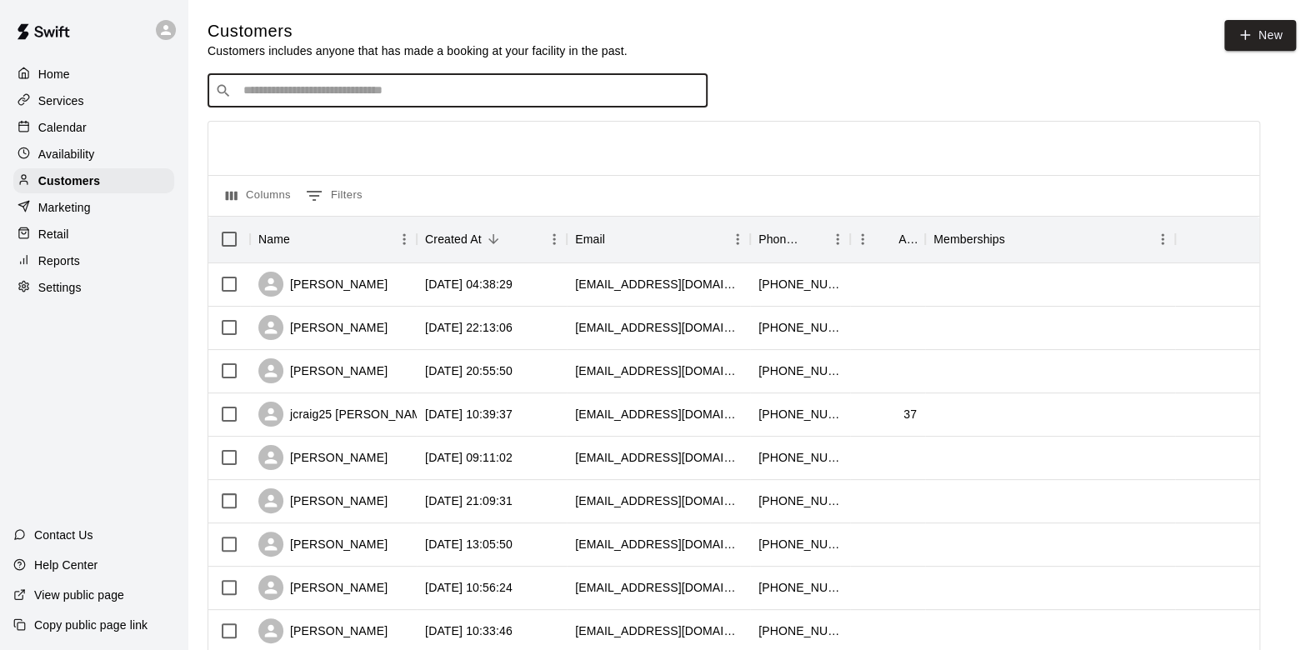
click at [299, 99] on input "Search customers by name or email" at bounding box center [469, 91] width 462 height 17
type input "***"
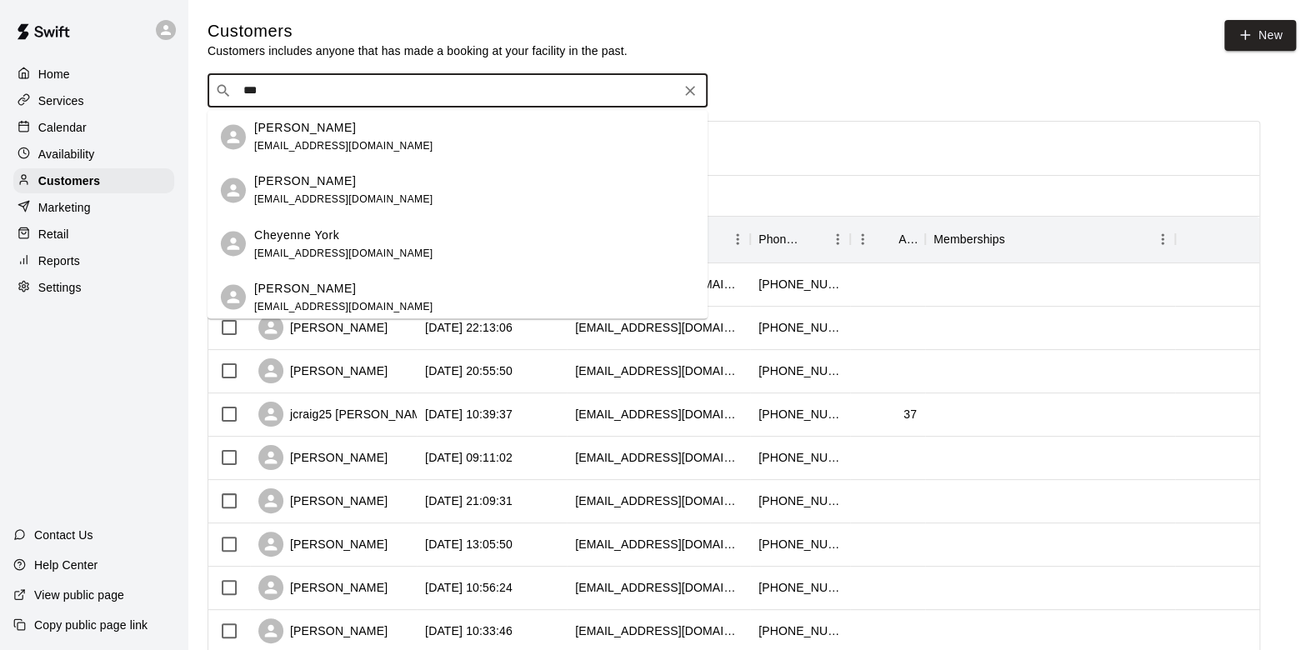
click at [299, 130] on p "[PERSON_NAME]" at bounding box center [305, 128] width 102 height 18
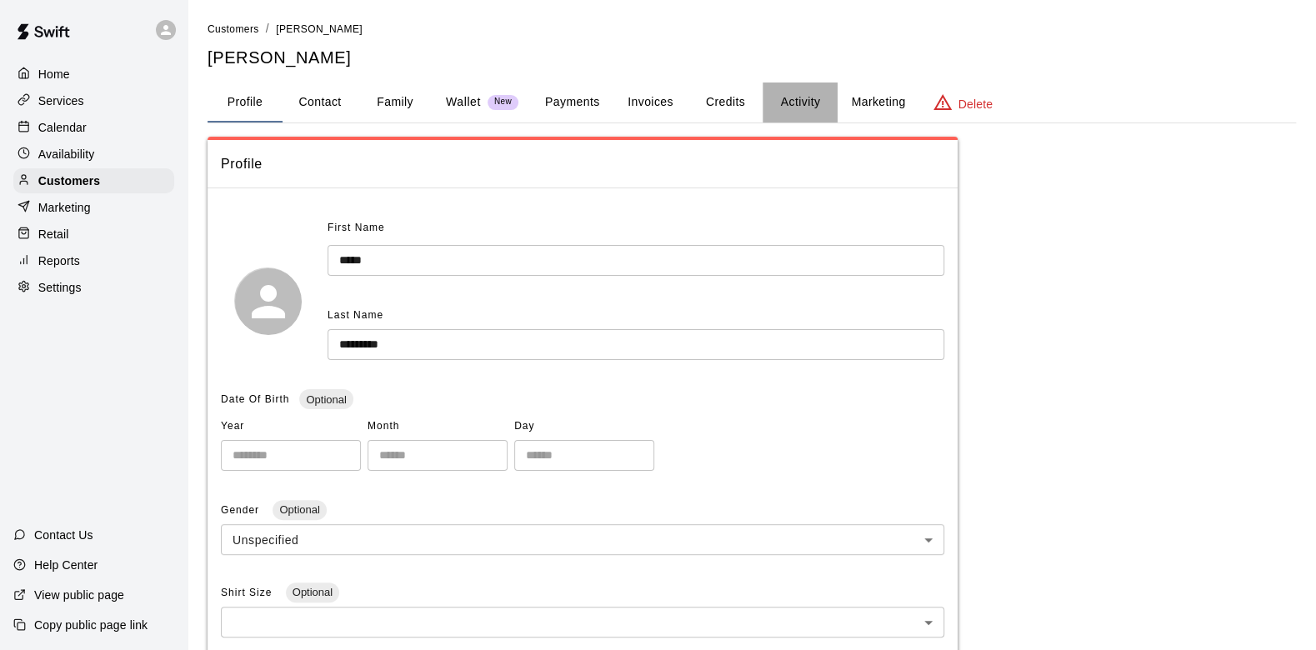
click at [800, 104] on button "Activity" at bounding box center [800, 103] width 75 height 40
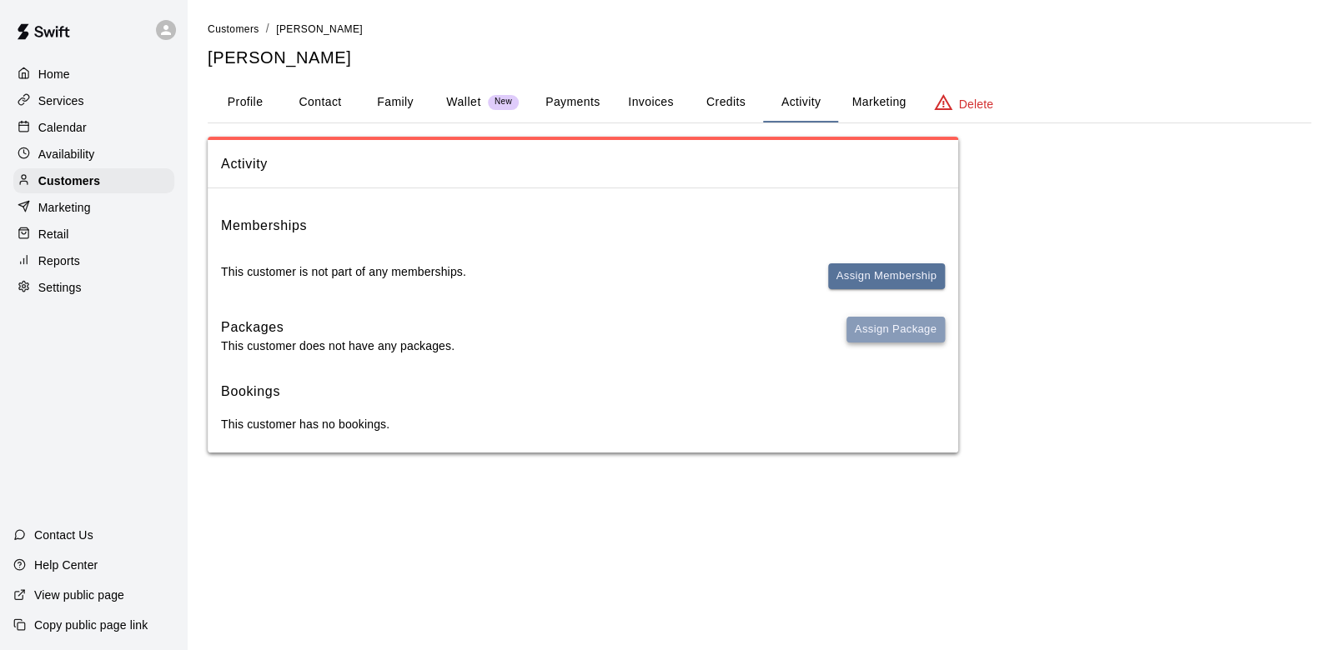
click at [900, 339] on button "Assign Package" at bounding box center [895, 330] width 98 height 26
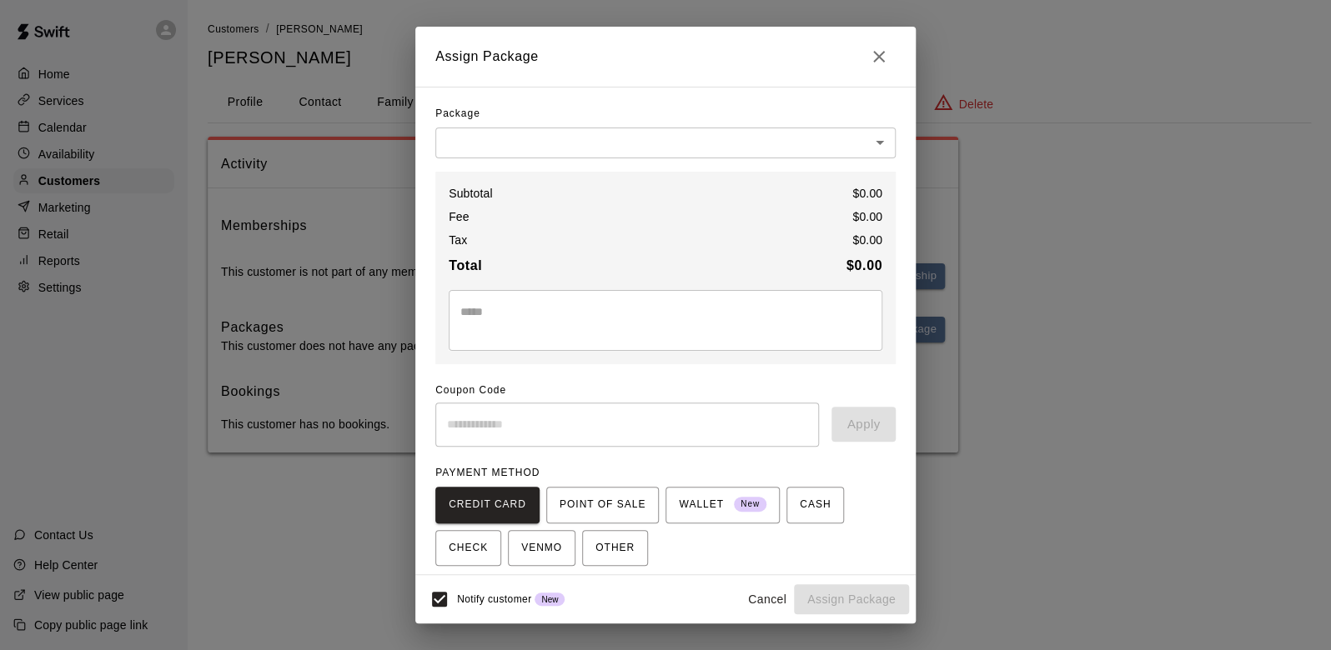
click at [687, 133] on body "Home Services Calendar Availability Customers Marketing Retail Reports Settings…" at bounding box center [665, 243] width 1331 height 486
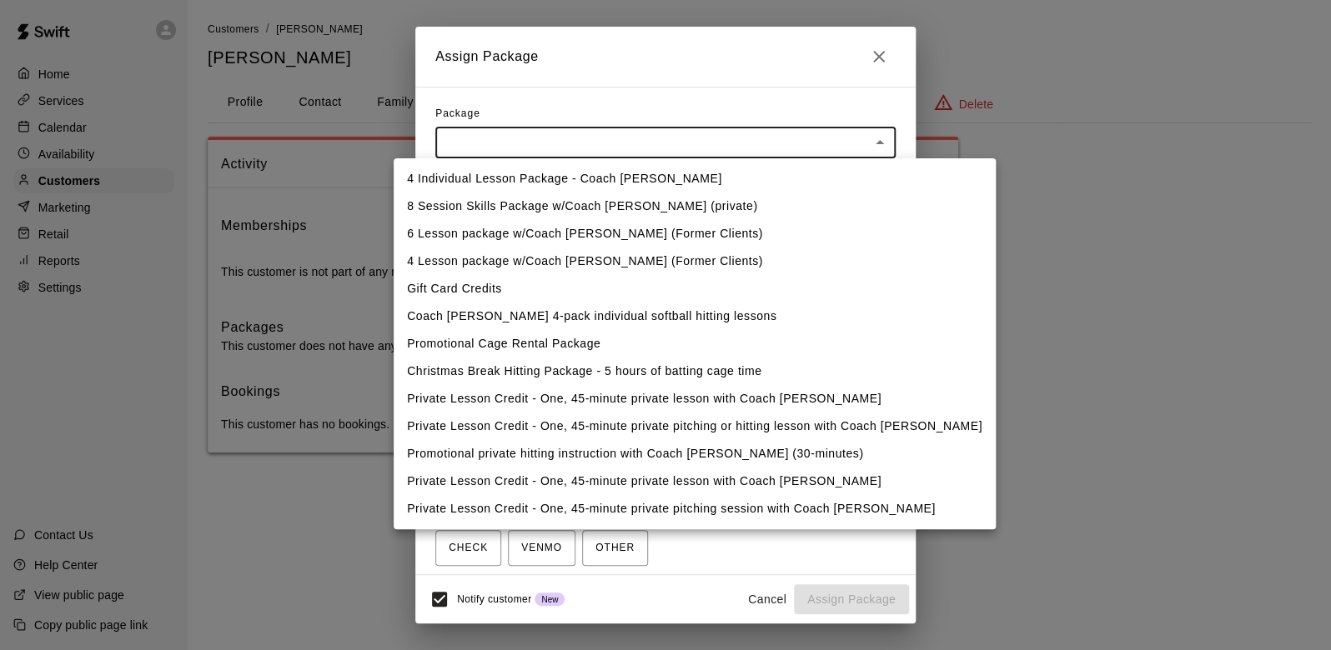
click at [528, 396] on li "Private Lesson Credit - One, 45-minute private lesson with Coach [PERSON_NAME]" at bounding box center [695, 399] width 602 height 28
type input "**********"
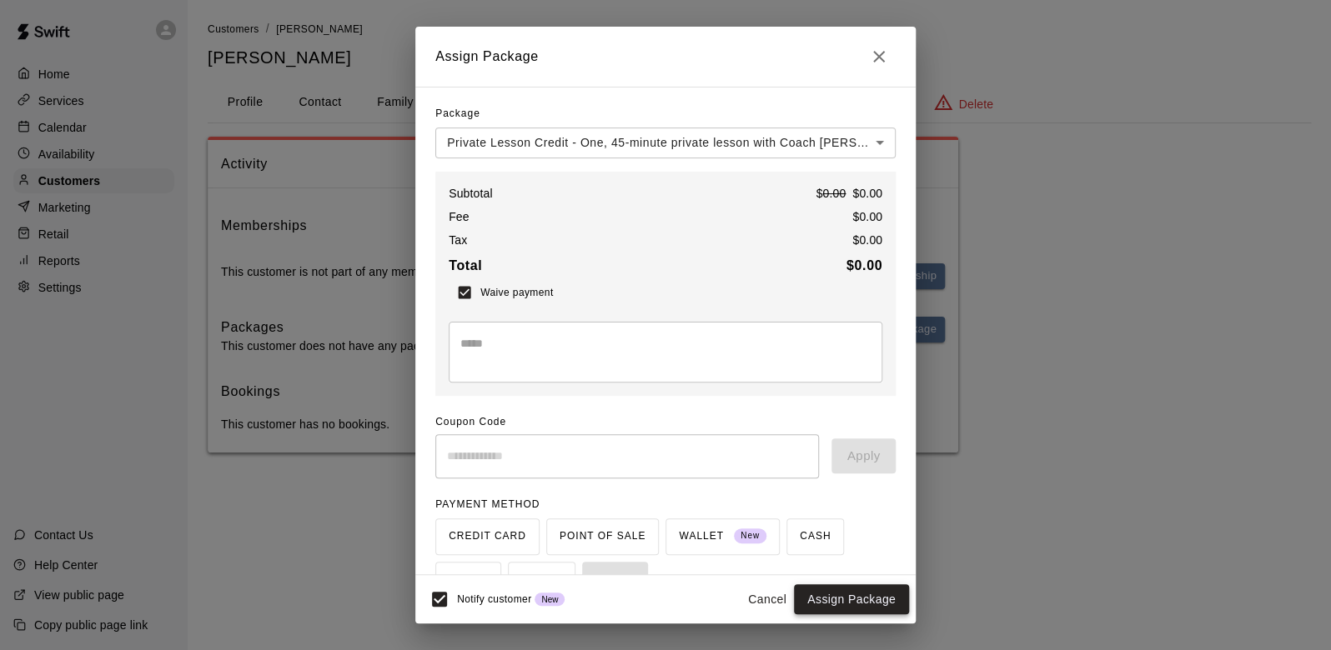
click at [847, 592] on button "Assign Package" at bounding box center [851, 599] width 115 height 31
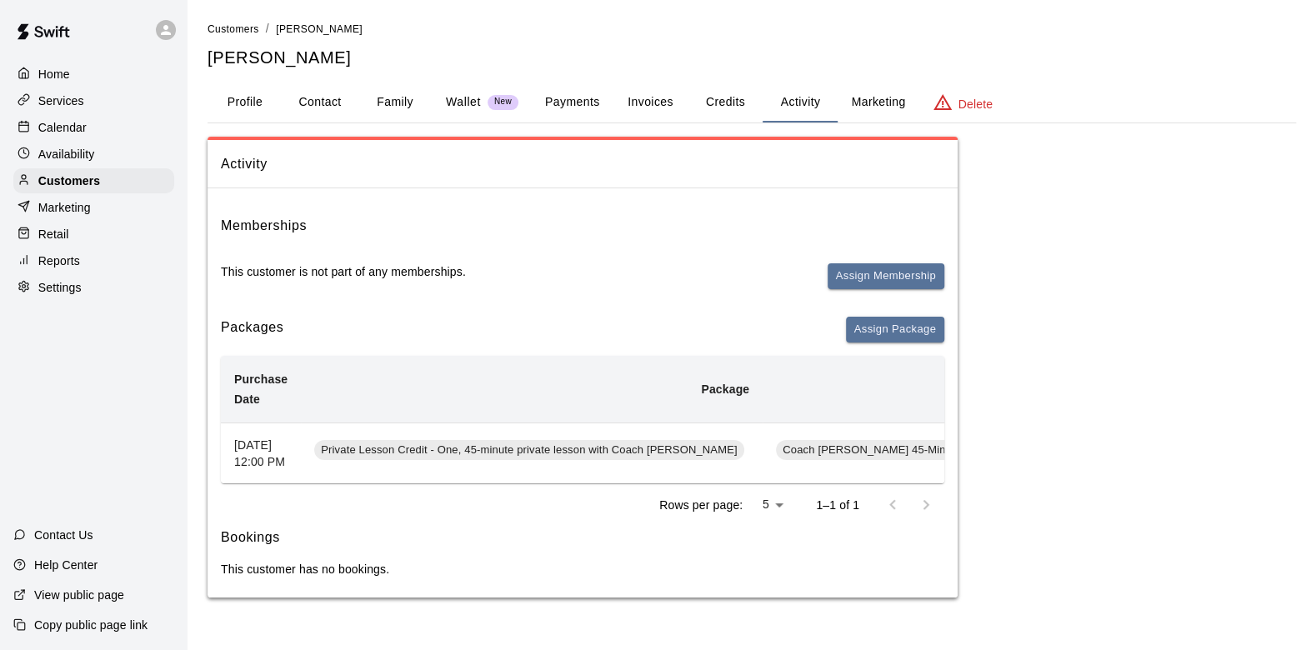
click at [60, 123] on p "Calendar" at bounding box center [62, 127] width 48 height 17
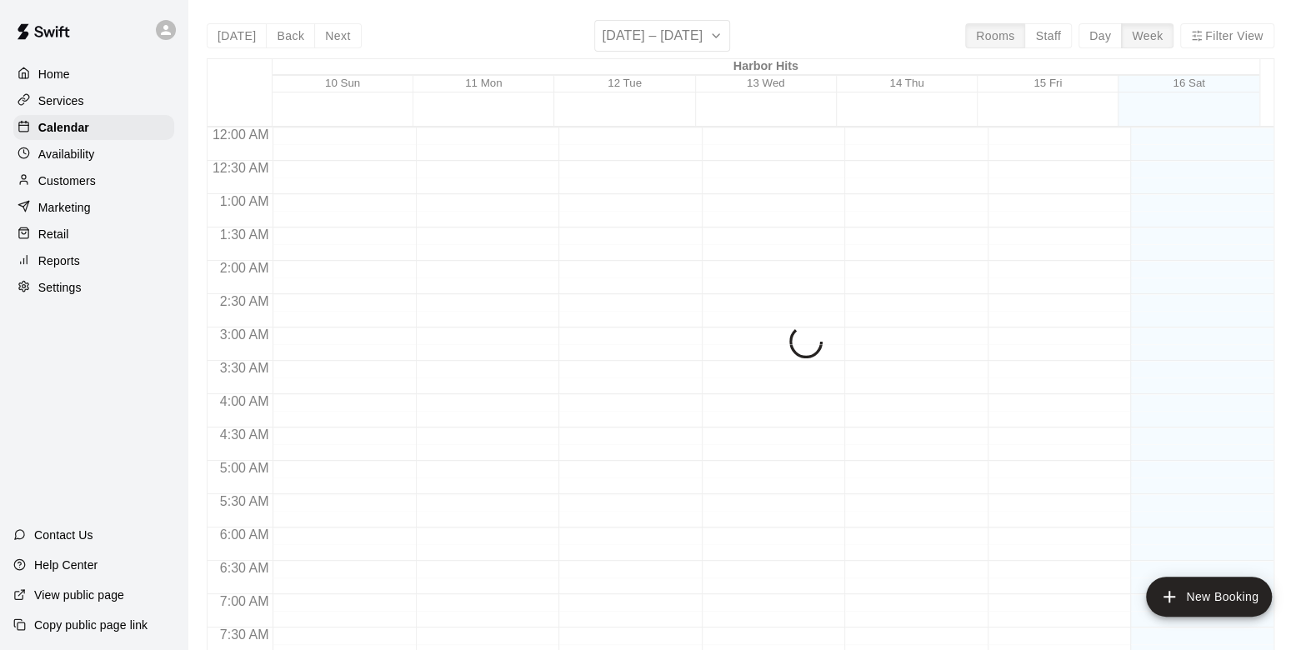
scroll to position [800, 0]
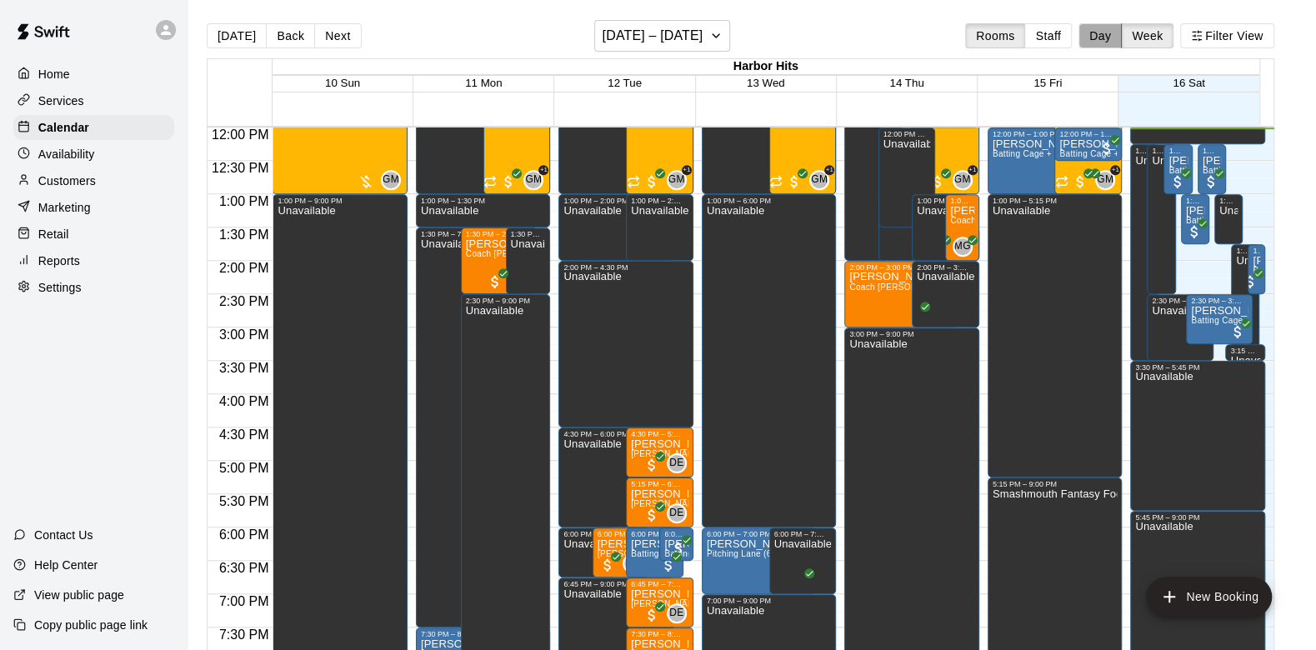
click at [1119, 35] on button "Day" at bounding box center [1100, 35] width 43 height 25
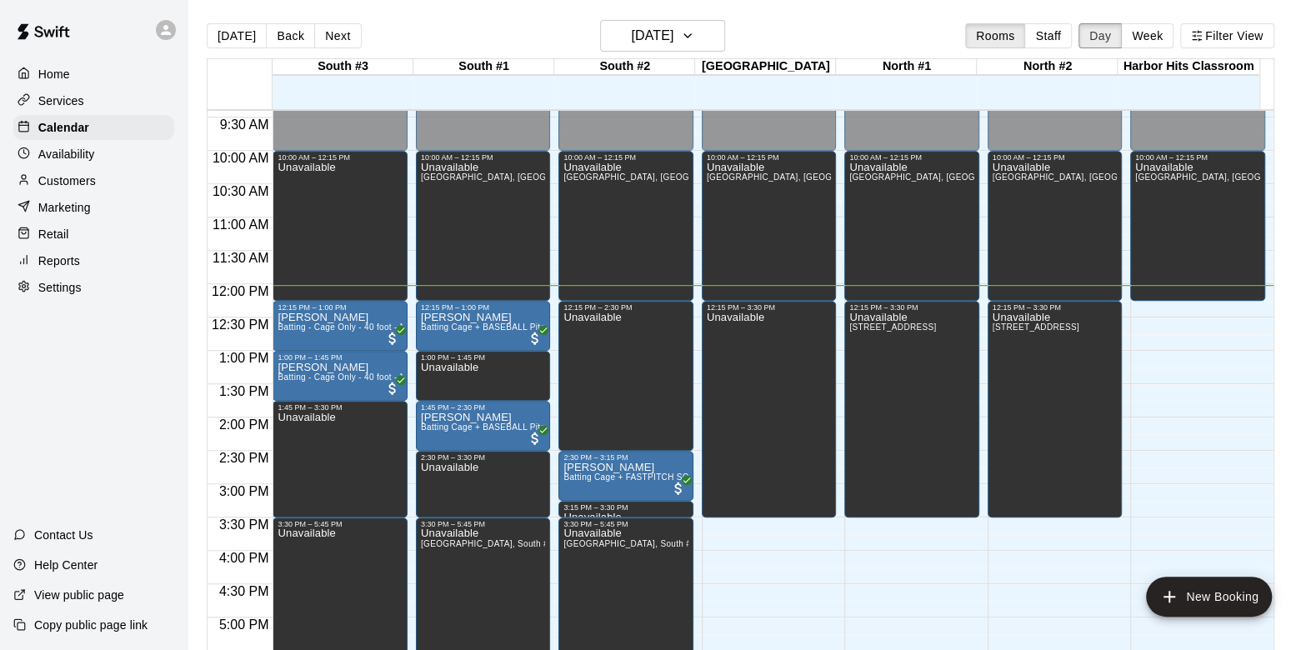
scroll to position [616, 0]
